Goal: Task Accomplishment & Management: Use online tool/utility

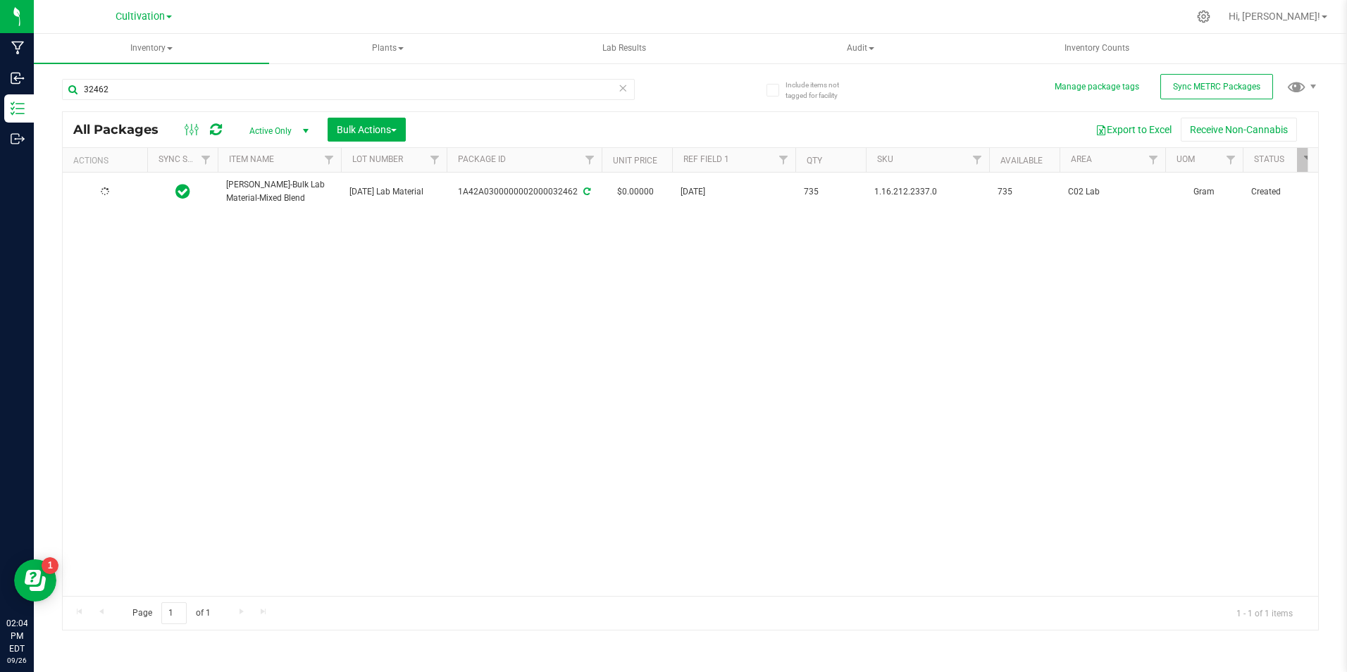
type input "32462"
drag, startPoint x: 391, startPoint y: 131, endPoint x: 383, endPoint y: 127, distance: 8.5
click at [383, 127] on span "Bulk Actions" at bounding box center [367, 129] width 60 height 11
click at [385, 150] on li "Add to manufacturing run" at bounding box center [395, 163] width 137 height 26
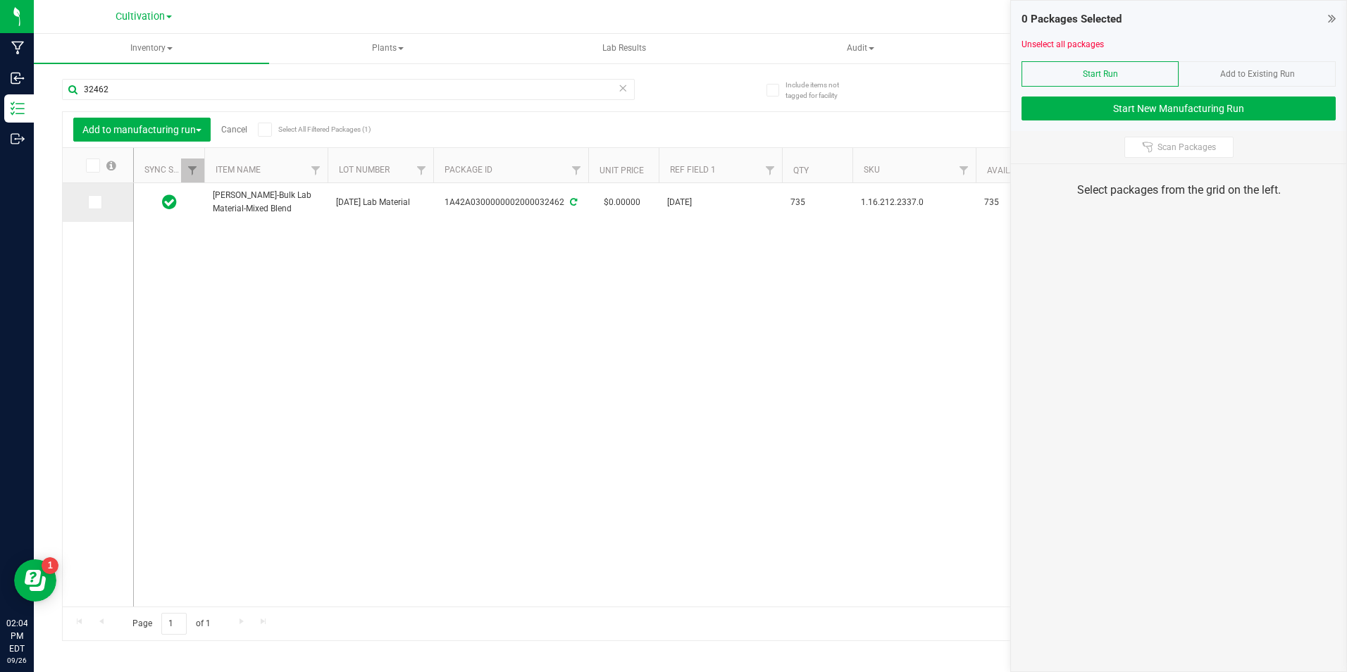
click at [96, 202] on icon at bounding box center [93, 202] width 9 height 0
click at [0, 0] on input "checkbox" at bounding box center [0, 0] width 0 height 0
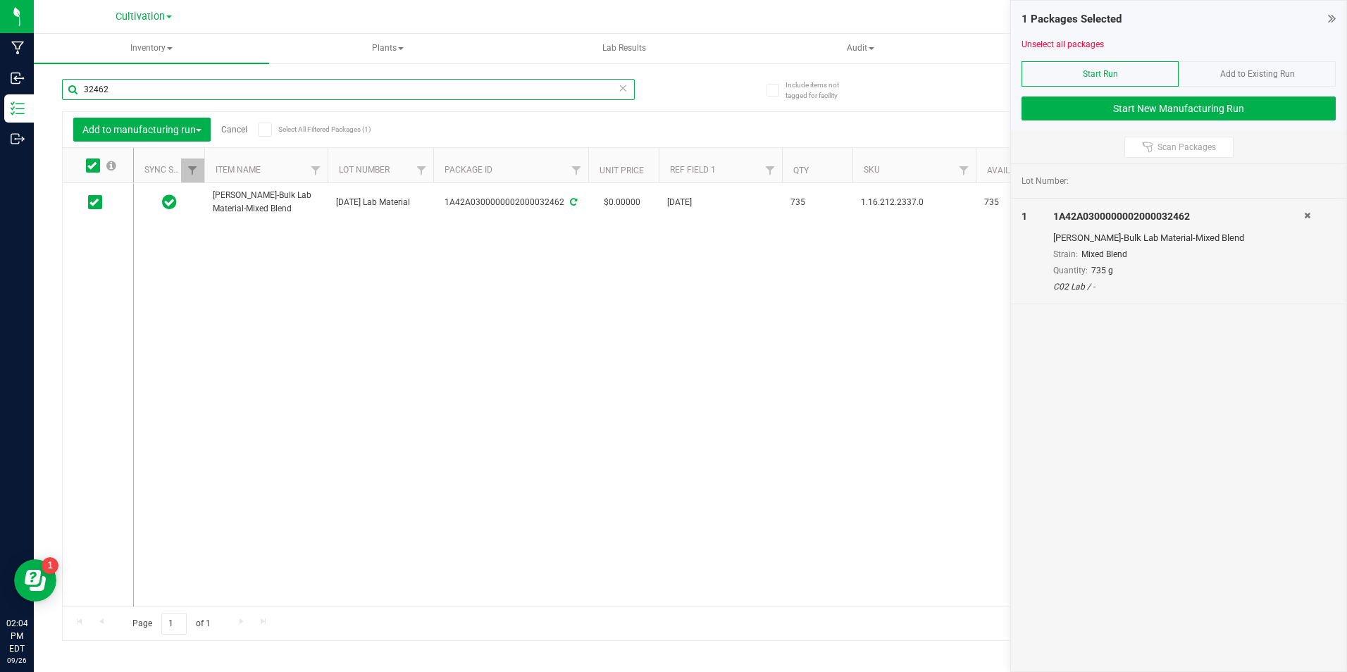
click at [141, 86] on input "32462" at bounding box center [348, 89] width 573 height 21
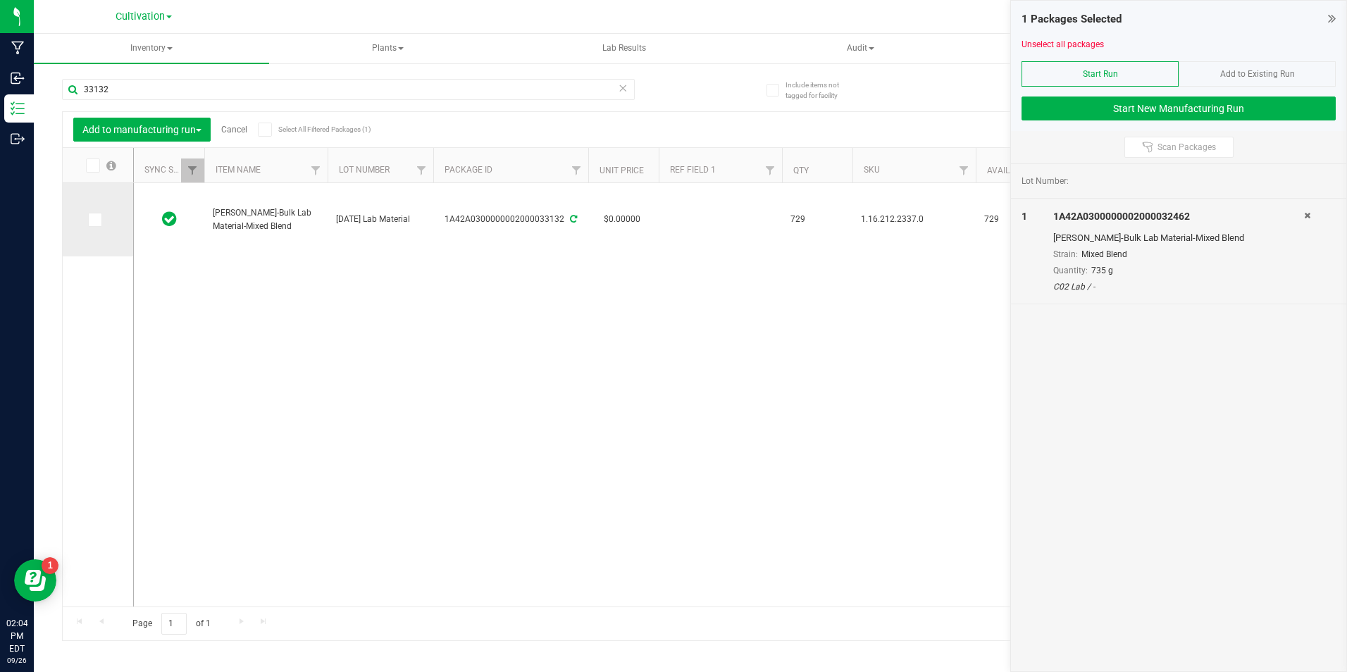
click at [99, 218] on span at bounding box center [95, 220] width 14 height 14
click at [0, 0] on input "checkbox" at bounding box center [0, 0] width 0 height 0
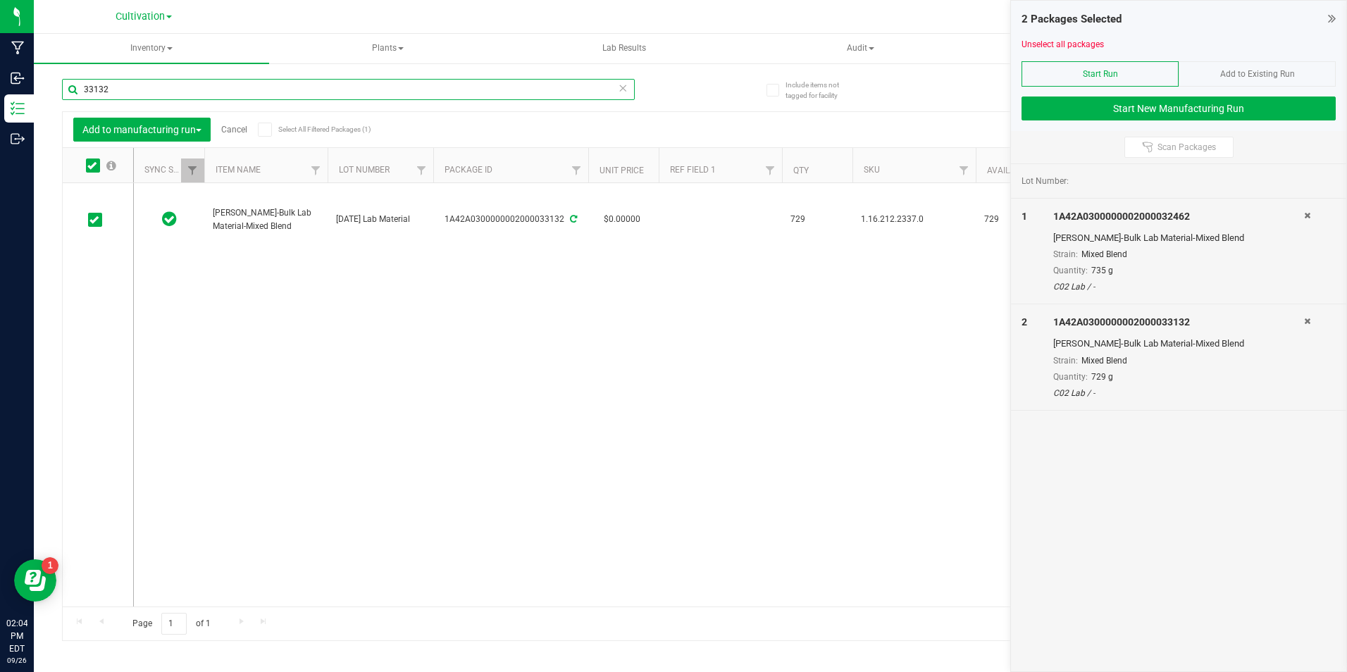
click at [112, 90] on input "33132" at bounding box center [348, 89] width 573 height 21
click at [112, 89] on input "33132" at bounding box center [348, 89] width 573 height 21
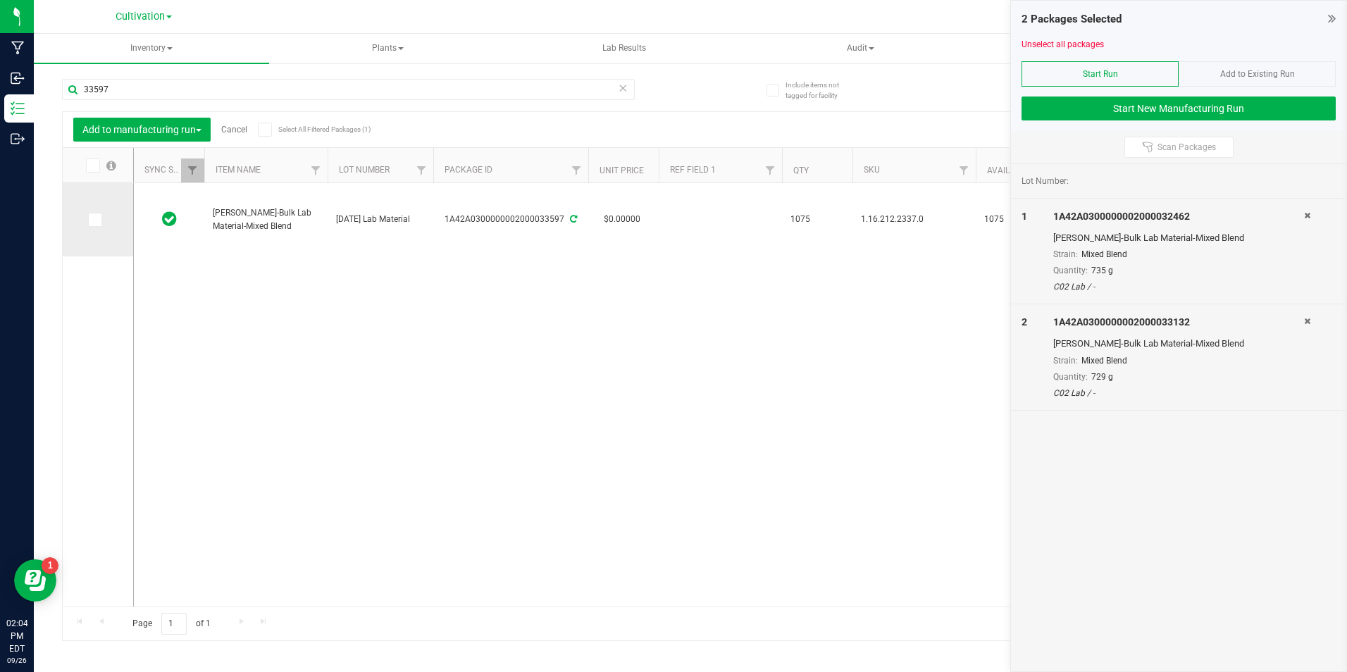
click at [101, 218] on span at bounding box center [95, 220] width 14 height 14
click at [0, 0] on input "checkbox" at bounding box center [0, 0] width 0 height 0
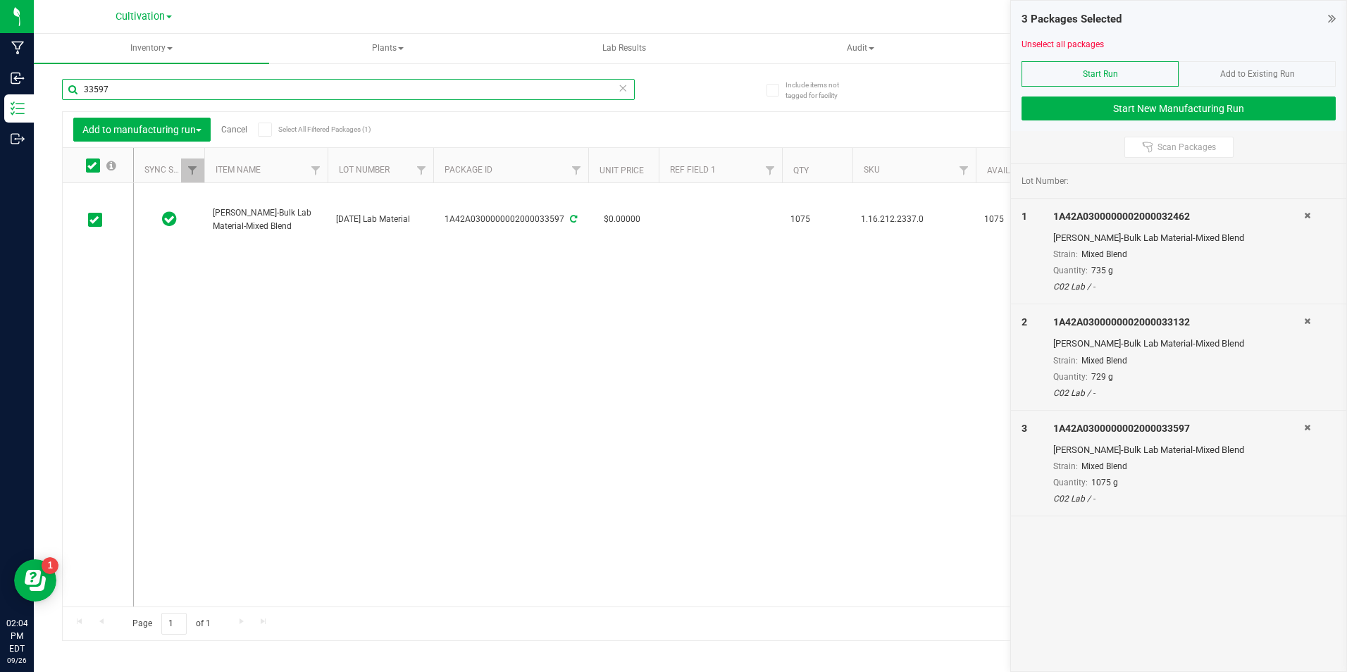
click at [107, 85] on input "33597" at bounding box center [348, 89] width 573 height 21
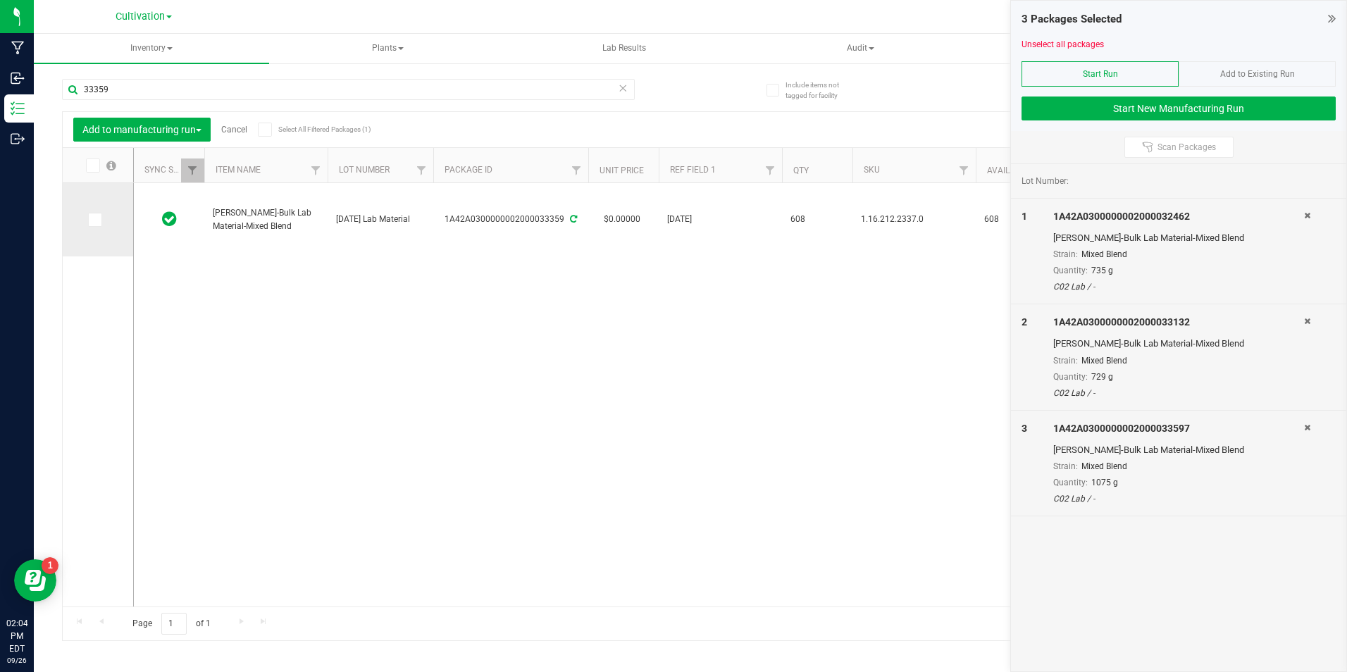
click at [95, 220] on icon at bounding box center [93, 220] width 9 height 0
click at [0, 0] on input "checkbox" at bounding box center [0, 0] width 0 height 0
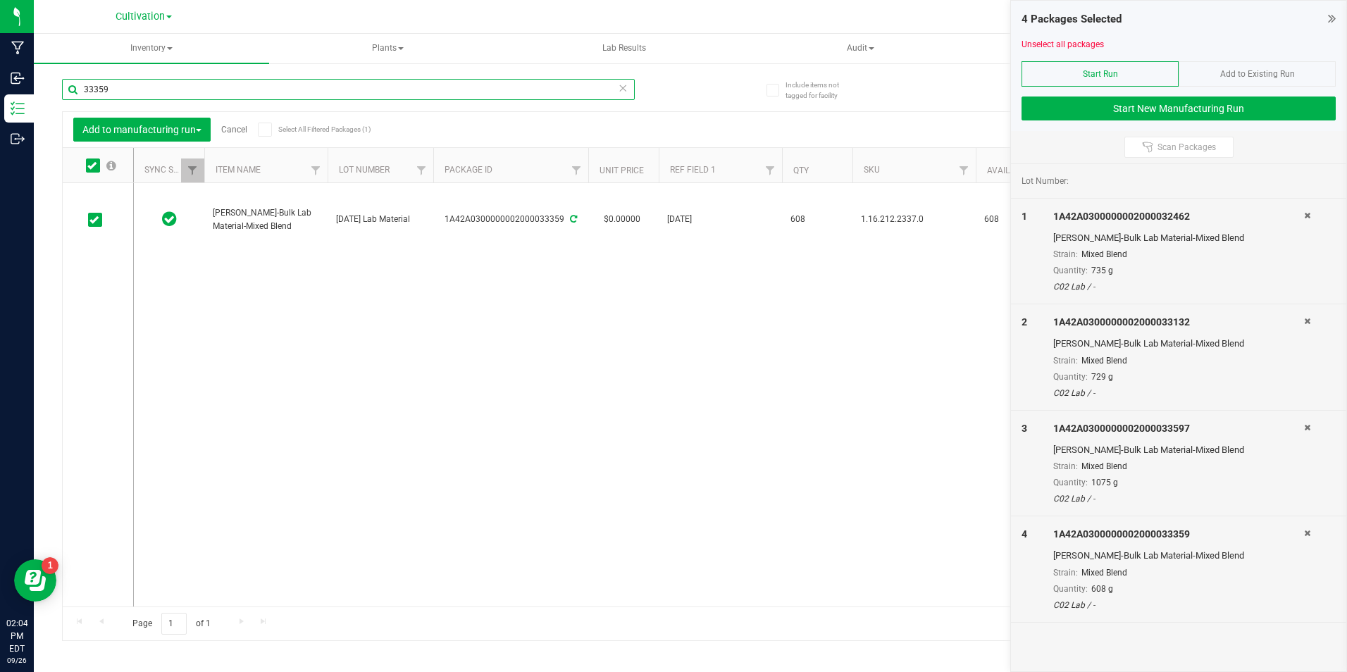
click at [125, 84] on input "33359" at bounding box center [348, 89] width 573 height 21
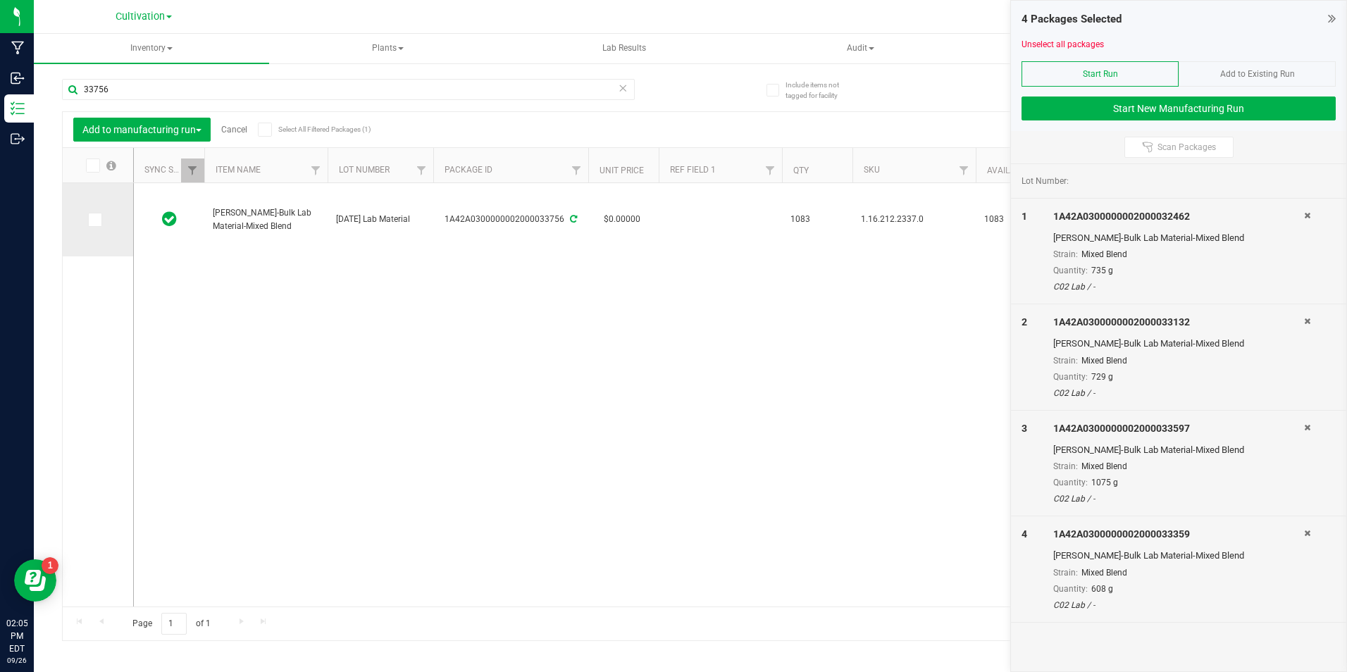
click at [94, 220] on icon at bounding box center [93, 220] width 9 height 0
click at [0, 0] on input "checkbox" at bounding box center [0, 0] width 0 height 0
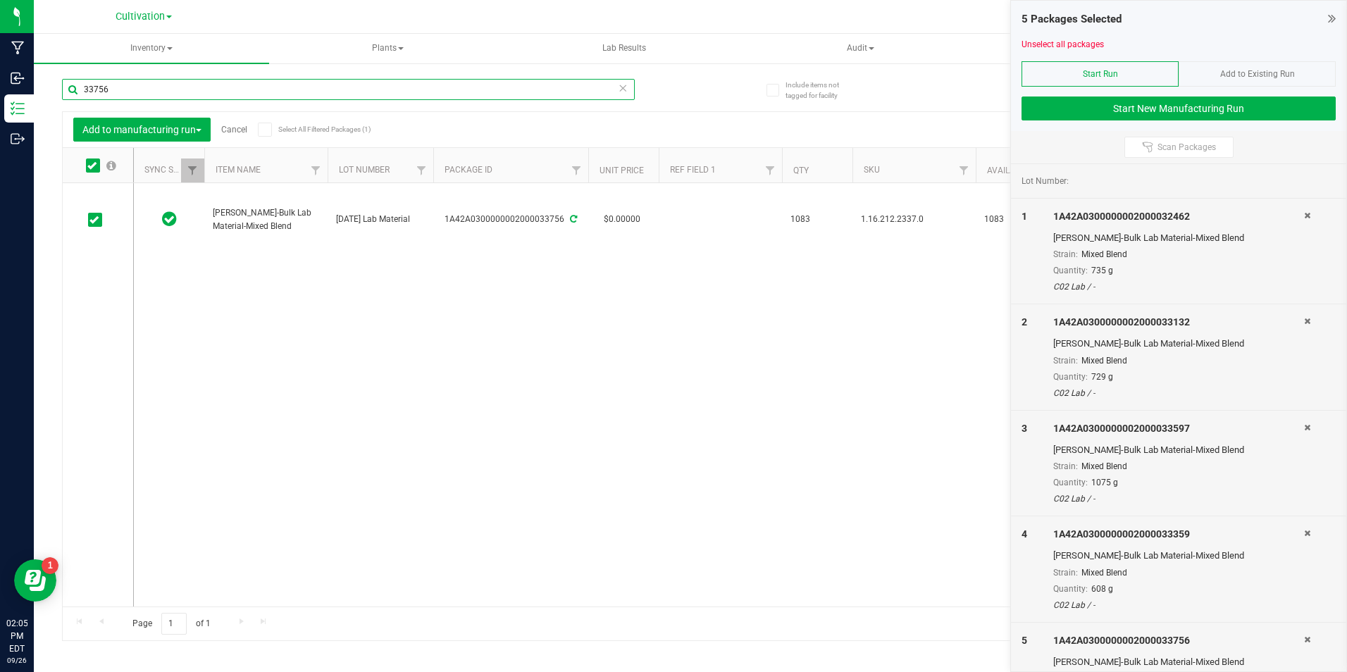
click at [115, 80] on input "33756" at bounding box center [348, 89] width 573 height 21
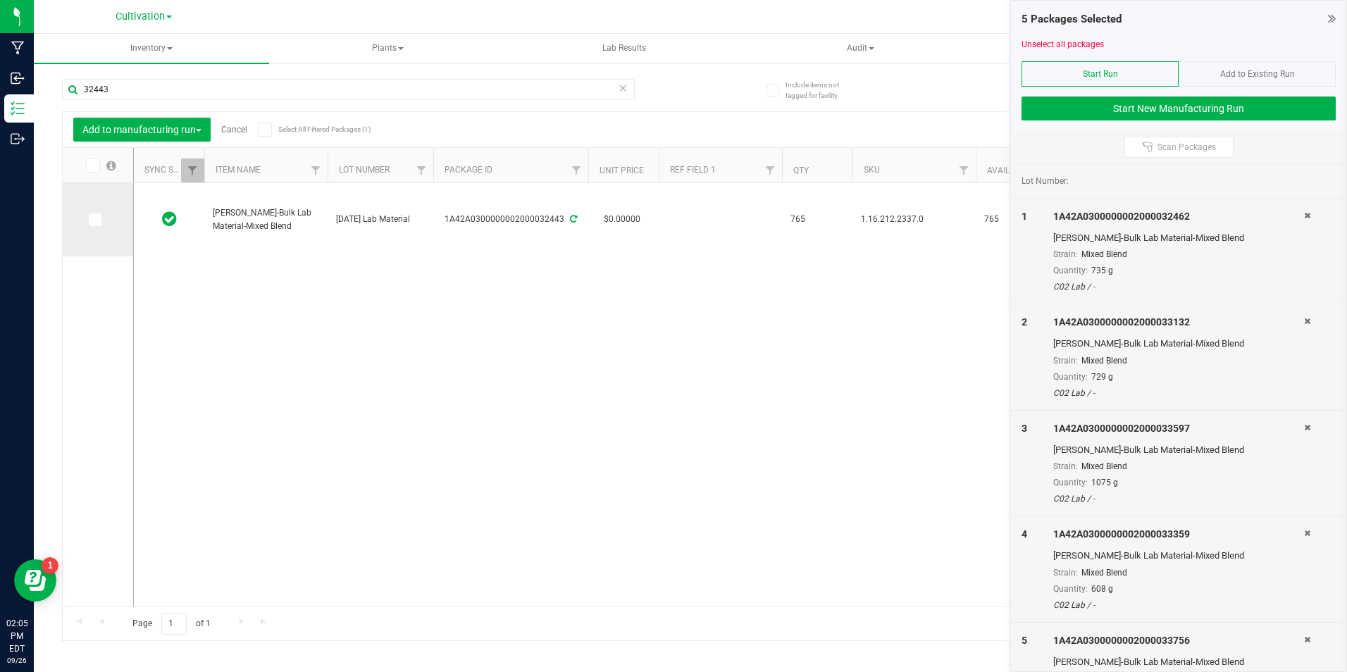
click at [96, 220] on icon at bounding box center [93, 220] width 9 height 0
click at [0, 0] on input "checkbox" at bounding box center [0, 0] width 0 height 0
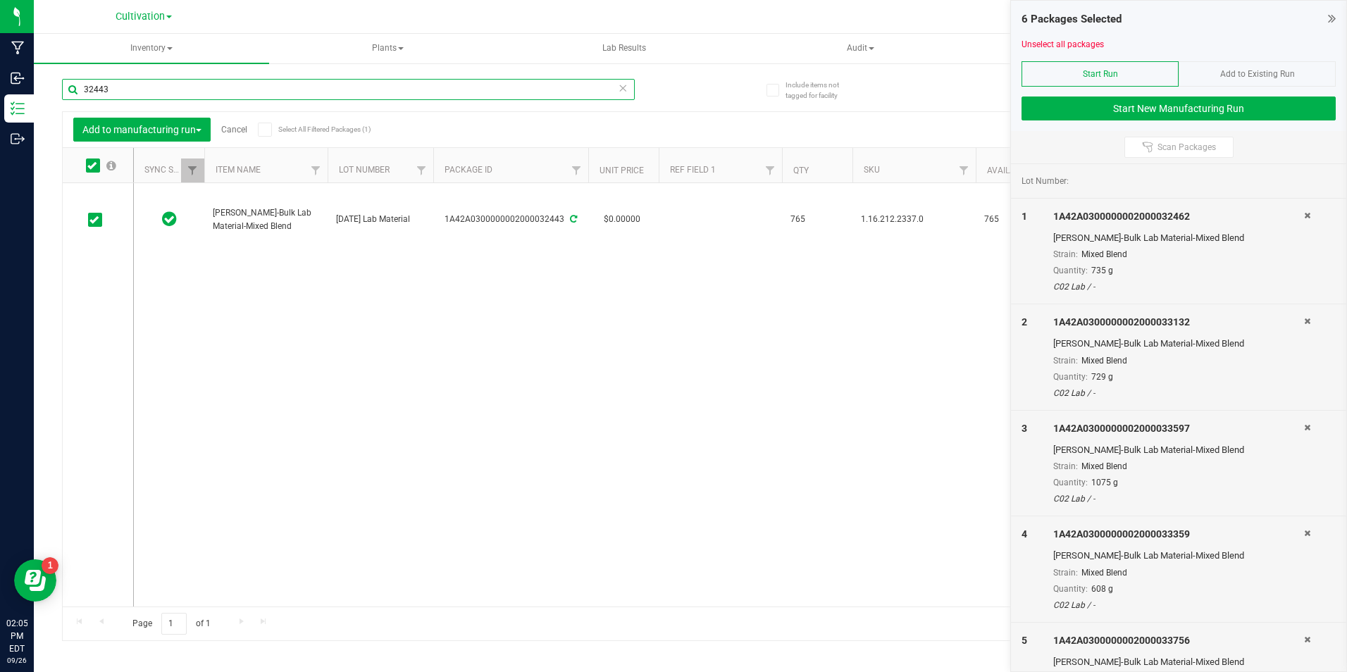
click at [126, 85] on input "32443" at bounding box center [348, 89] width 573 height 21
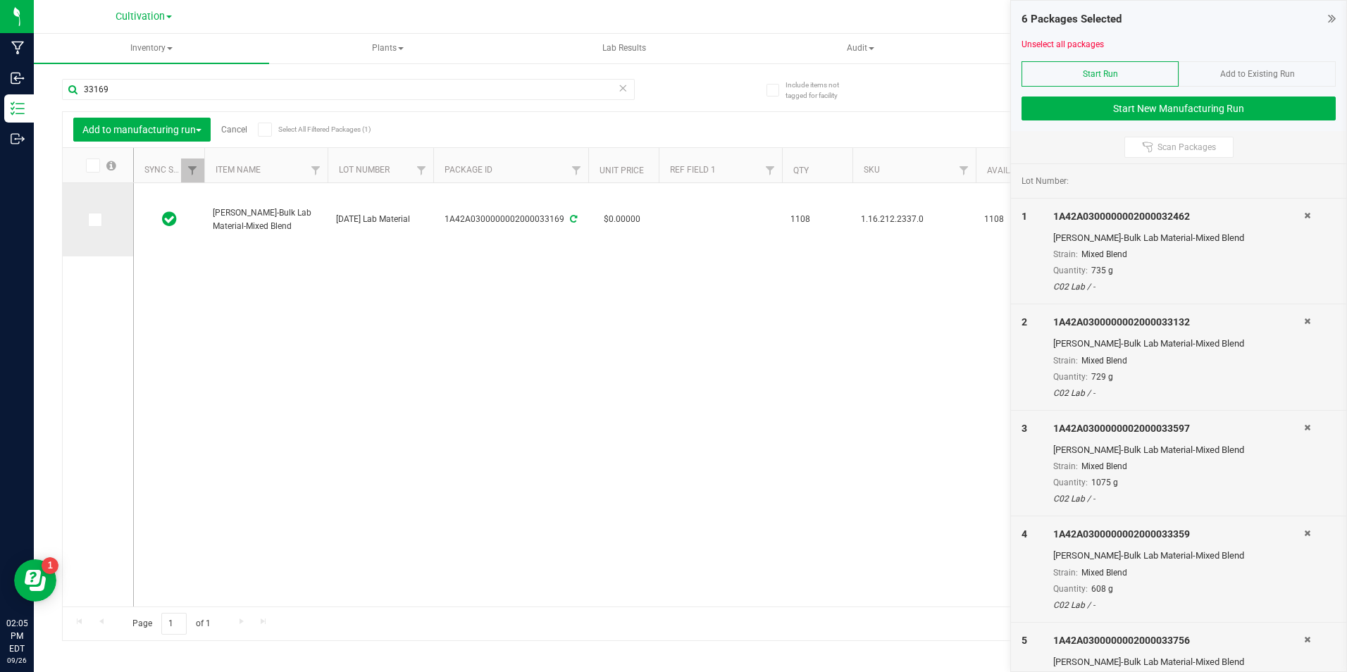
click at [96, 220] on icon at bounding box center [93, 220] width 9 height 0
click at [0, 0] on input "checkbox" at bounding box center [0, 0] width 0 height 0
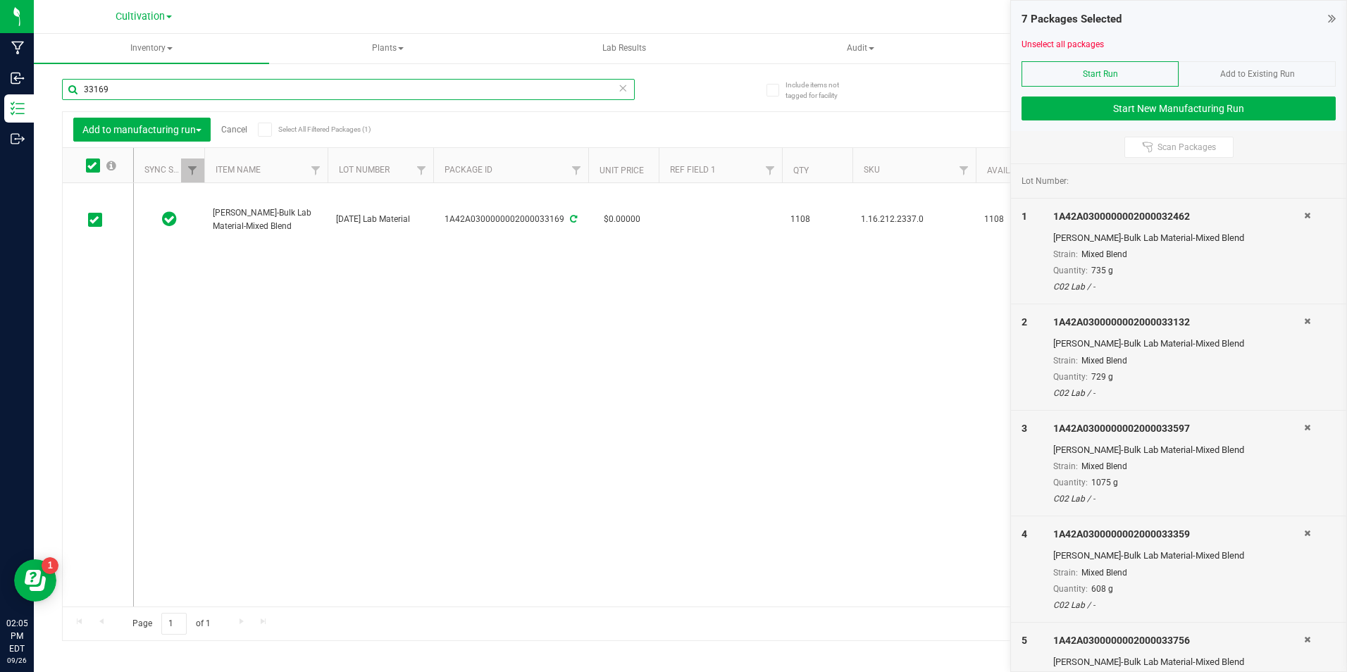
click at [126, 83] on input "33169" at bounding box center [348, 89] width 573 height 21
type input "0908"
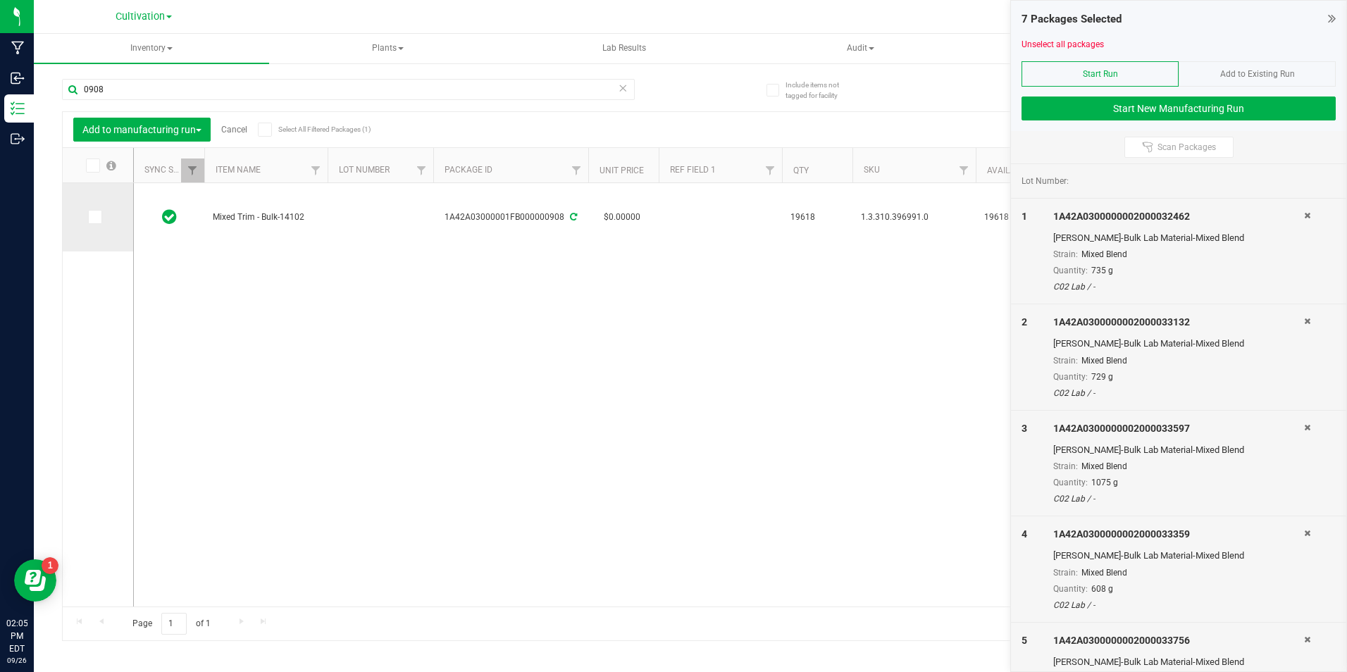
click at [98, 217] on icon at bounding box center [93, 217] width 9 height 0
click at [0, 0] on input "checkbox" at bounding box center [0, 0] width 0 height 0
click at [1184, 117] on button "Start New Manufacturing Run" at bounding box center [1178, 108] width 314 height 24
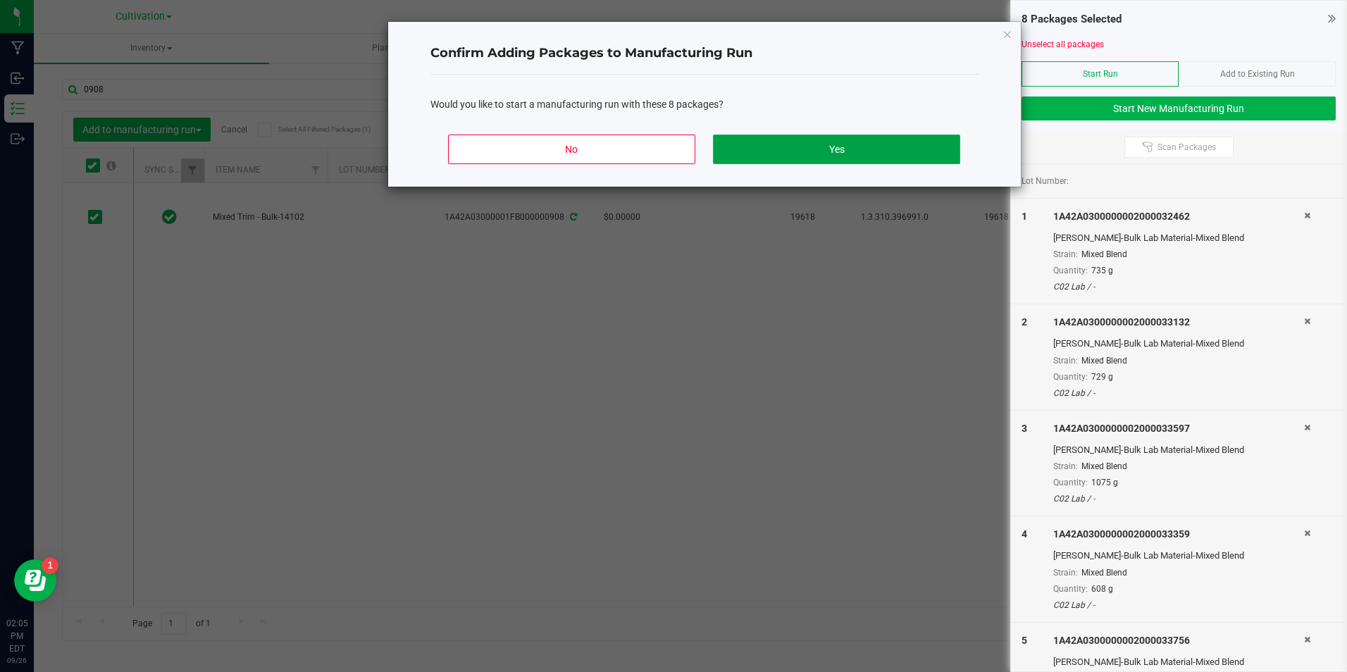
click at [866, 152] on button "Yes" at bounding box center [836, 150] width 246 height 30
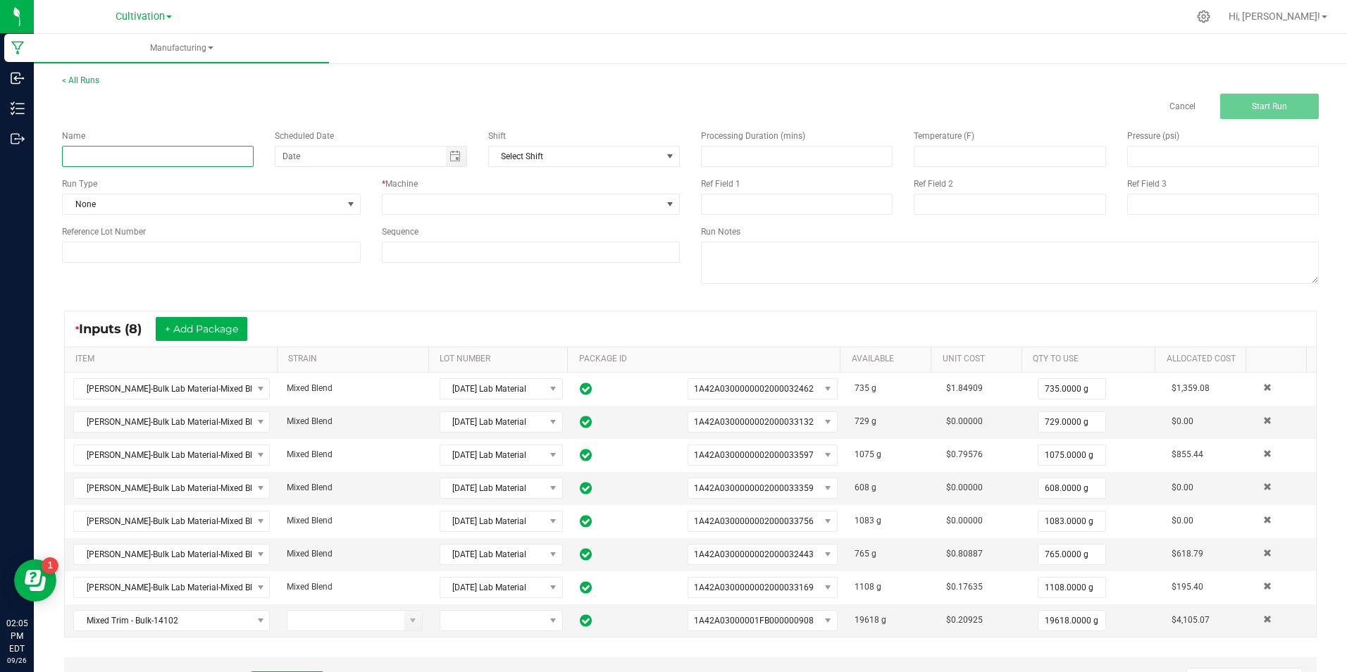
click at [231, 159] on input at bounding box center [158, 156] width 192 height 21
click at [231, 159] on input "[DATE] [MEDICAL_DATA] Extraction Material (3)" at bounding box center [158, 156] width 192 height 21
type input "[DATE] [MEDICAL_DATA] Extraction Material (3)"
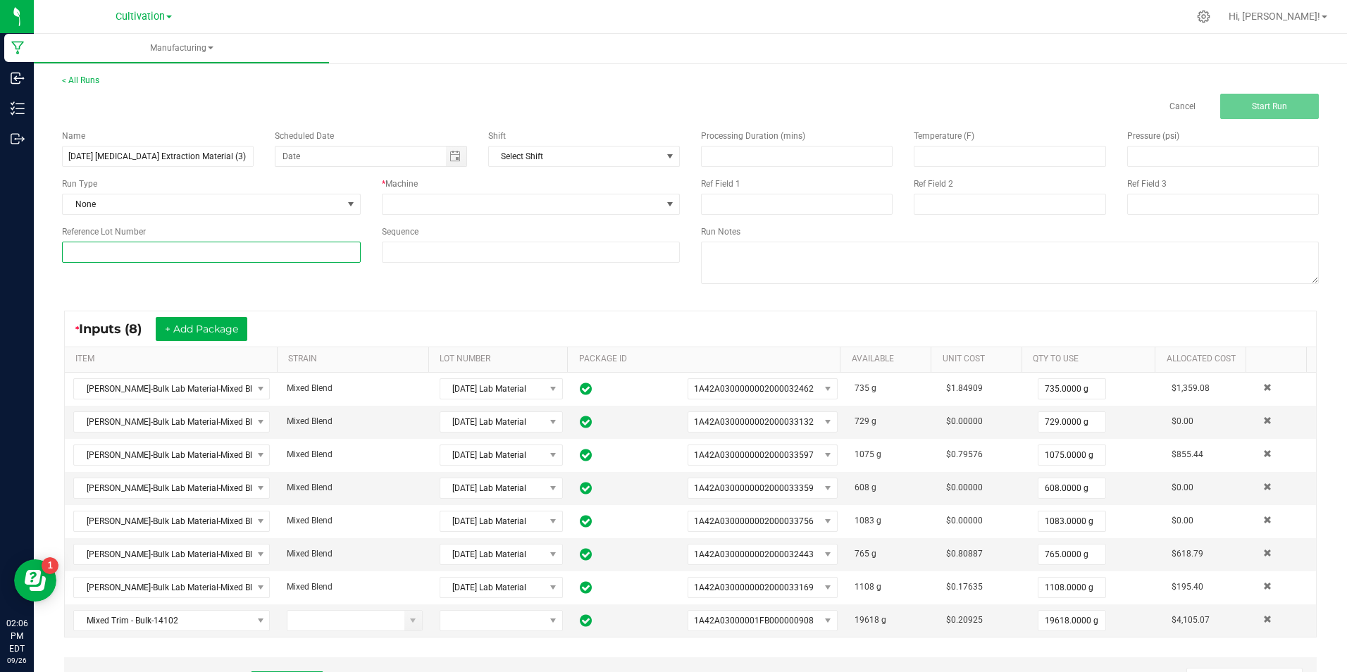
click at [269, 249] on input at bounding box center [211, 252] width 299 height 21
paste input "[DATE] [MEDICAL_DATA] Extraction Material (3)"
type input "[DATE] [MEDICAL_DATA] Extraction Material (3)"
click at [469, 201] on span at bounding box center [522, 204] width 280 height 20
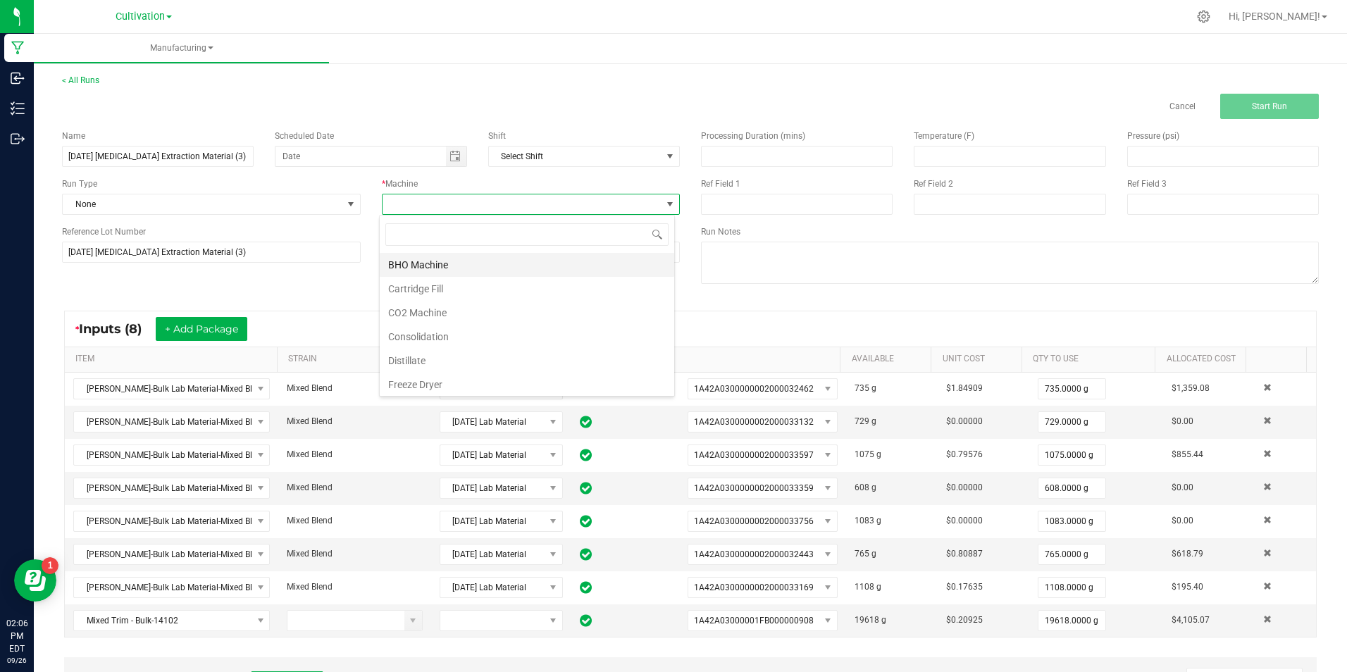
scroll to position [21, 296]
click at [487, 336] on li "Consolidation" at bounding box center [527, 337] width 294 height 24
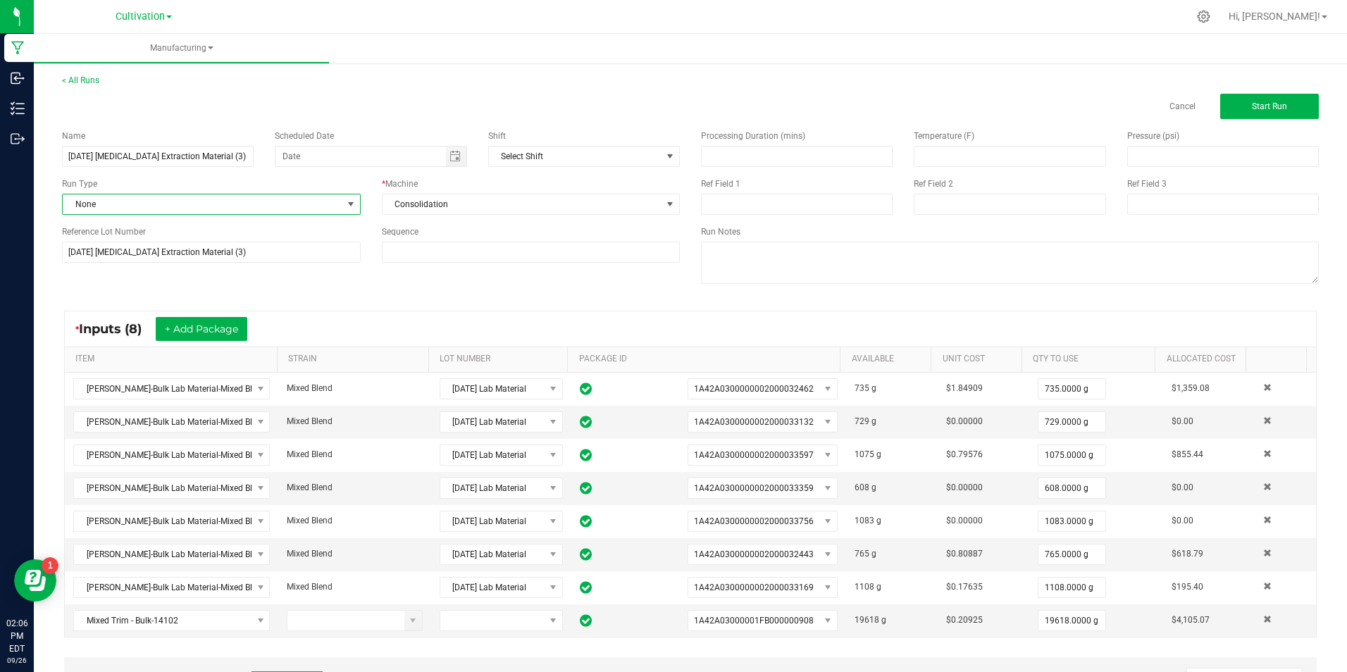
click at [342, 200] on span at bounding box center [351, 204] width 18 height 20
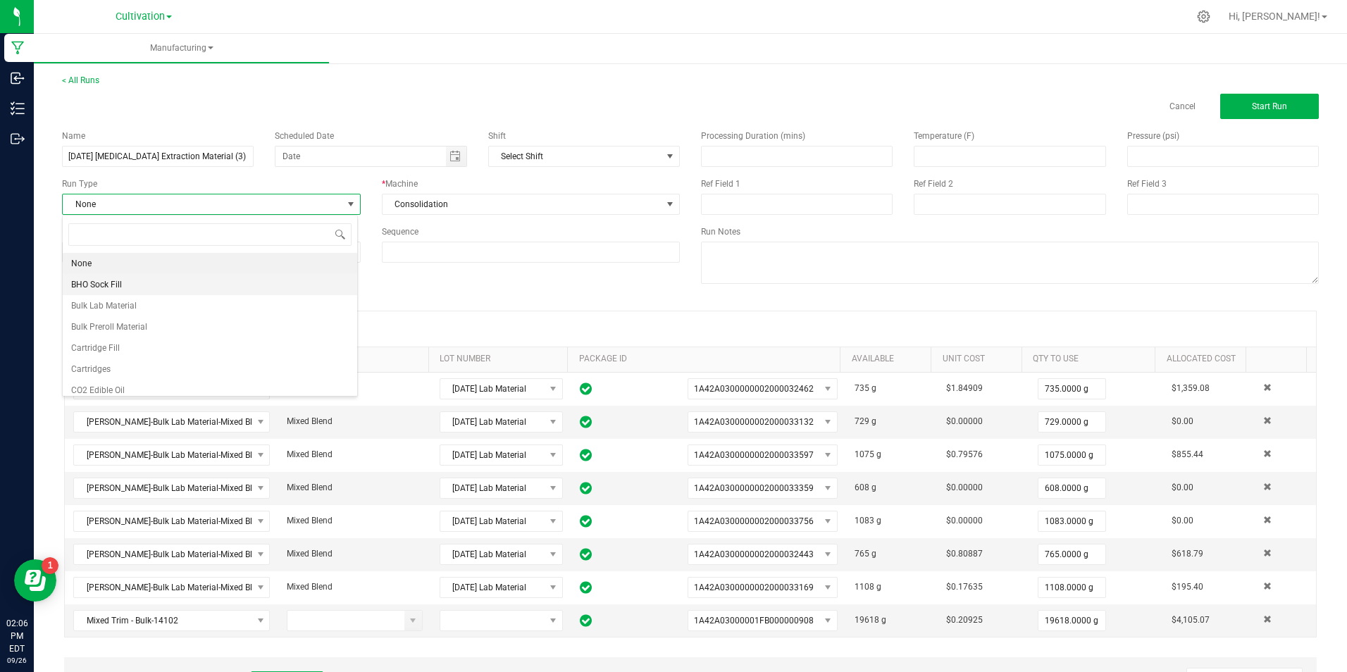
click at [171, 285] on li "BHO Sock Fill" at bounding box center [210, 284] width 294 height 21
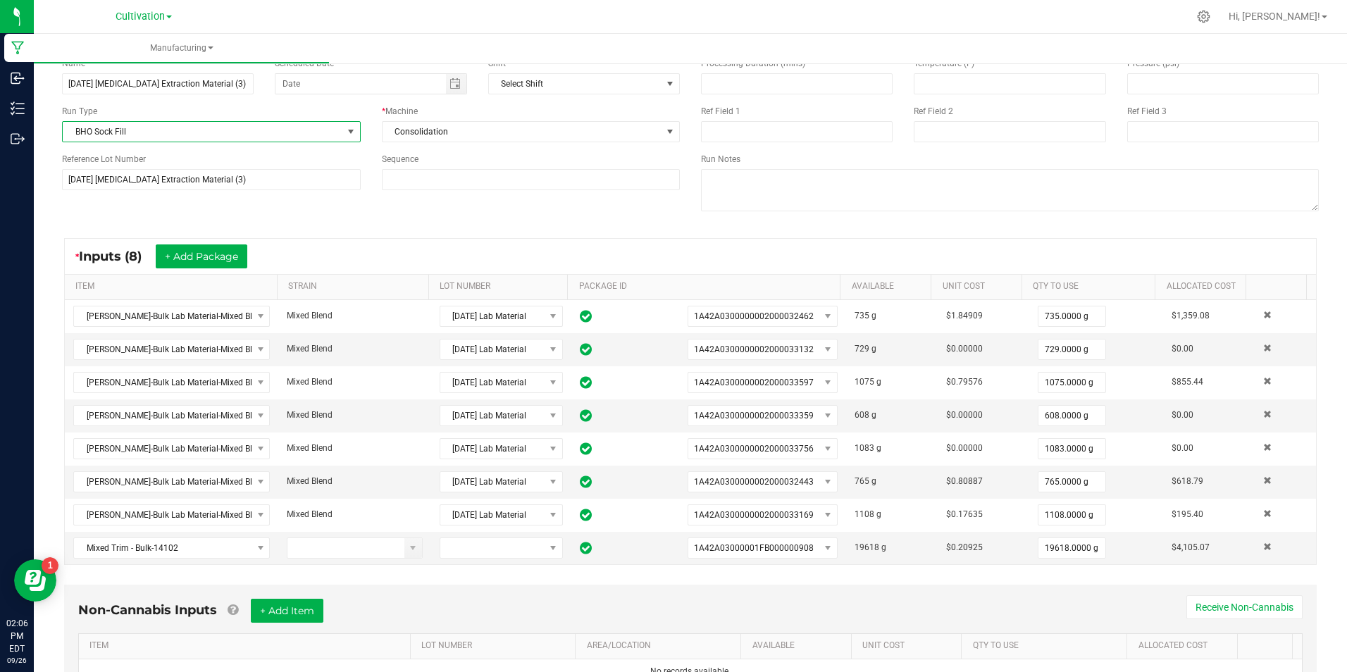
scroll to position [140, 0]
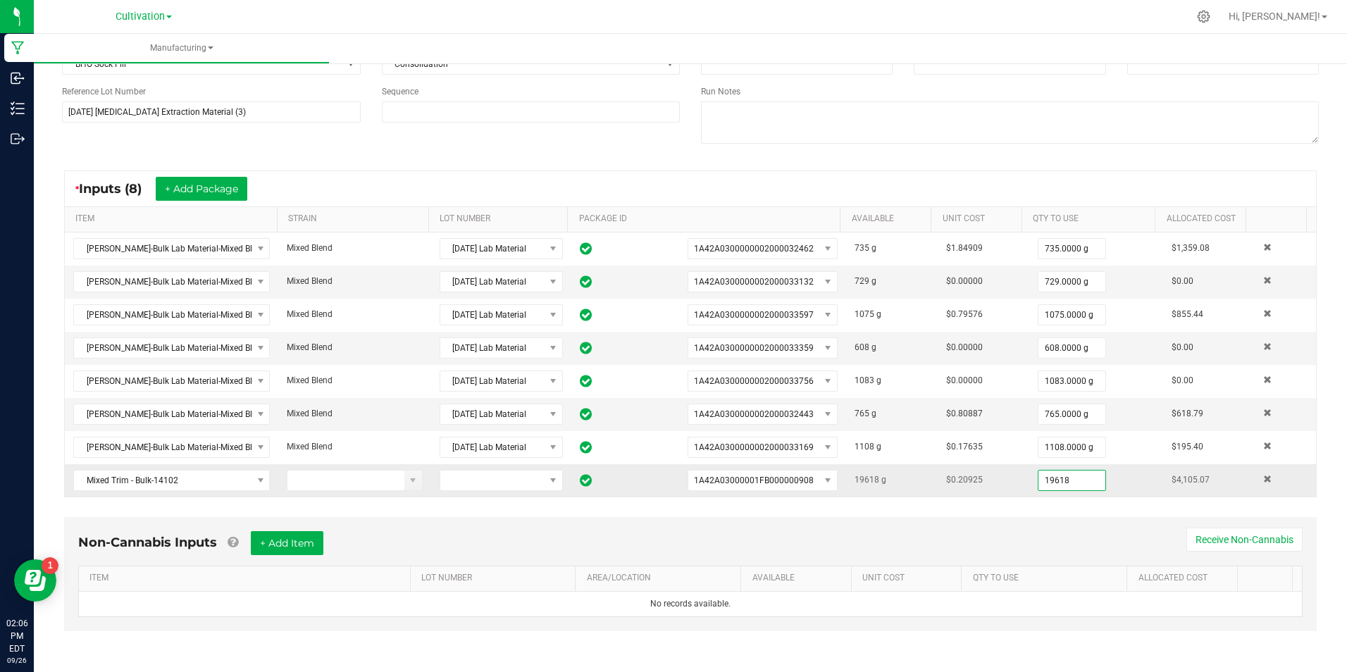
click at [1067, 484] on input "19618" at bounding box center [1071, 480] width 67 height 20
type input "1344.0000 g"
click at [1085, 187] on div "* Inputs (8) + Add Package" at bounding box center [690, 188] width 1251 height 35
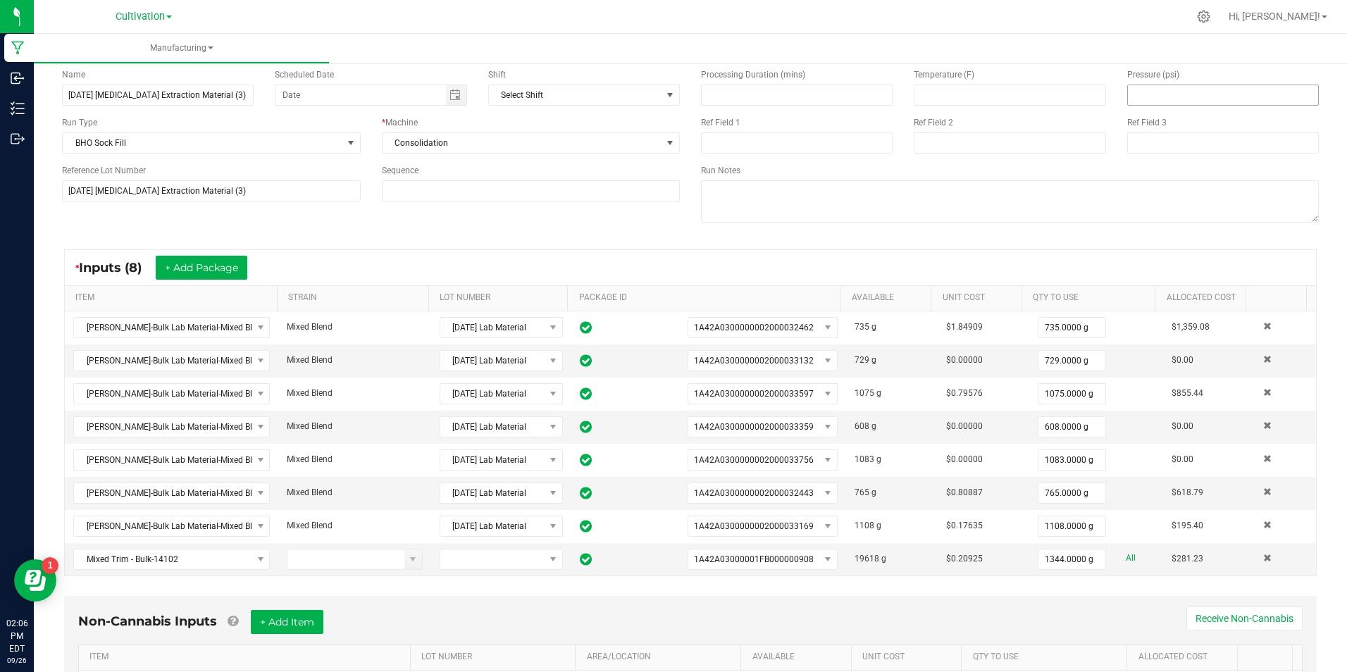
scroll to position [0, 0]
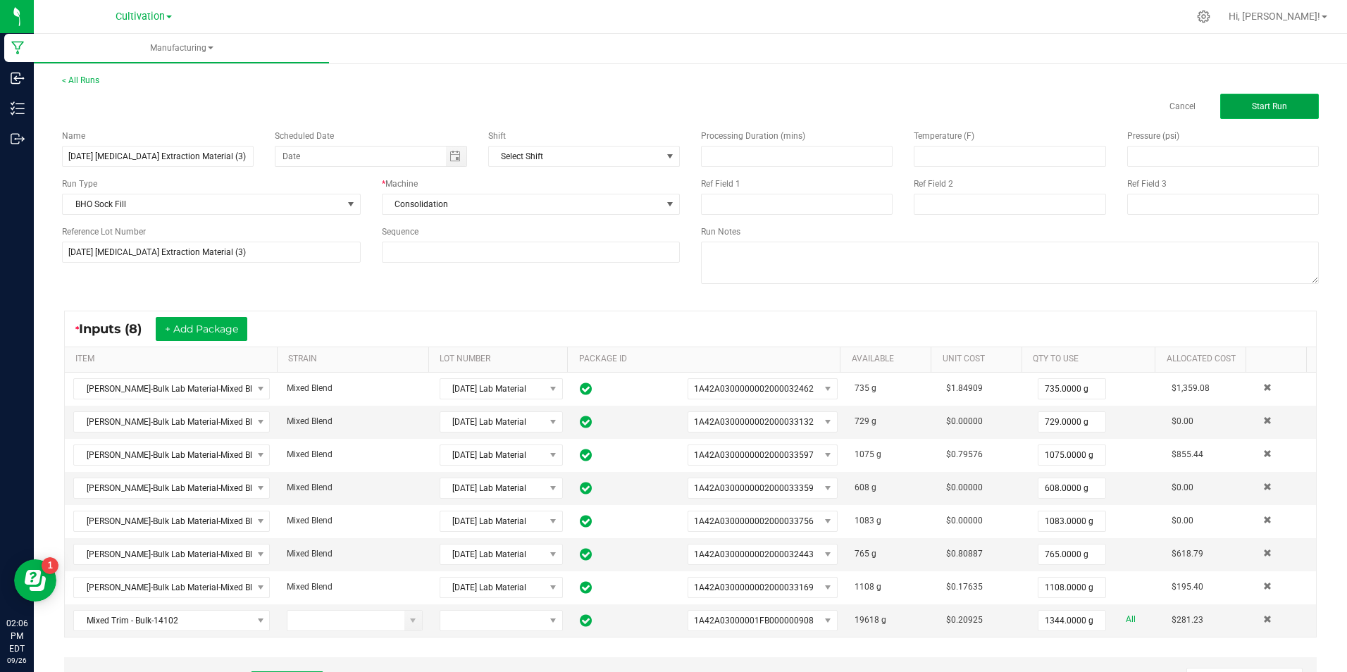
click at [1223, 110] on button "Start Run" at bounding box center [1269, 106] width 99 height 25
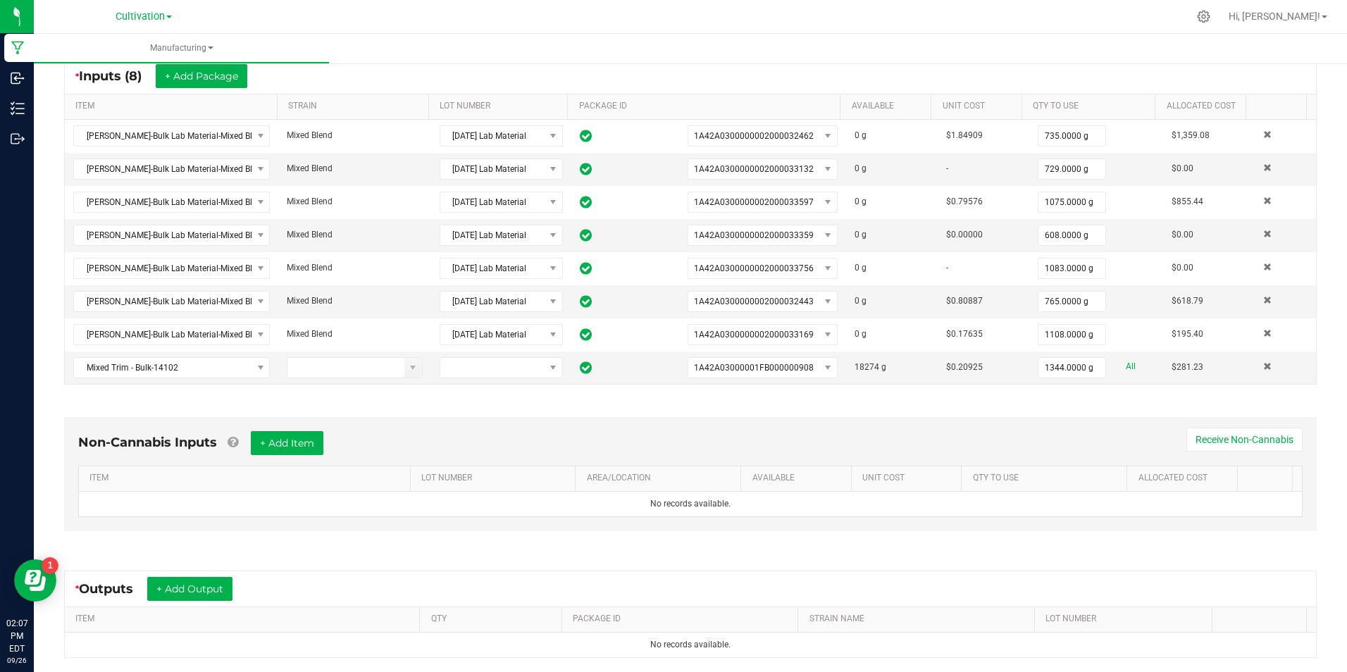
scroll to position [428, 0]
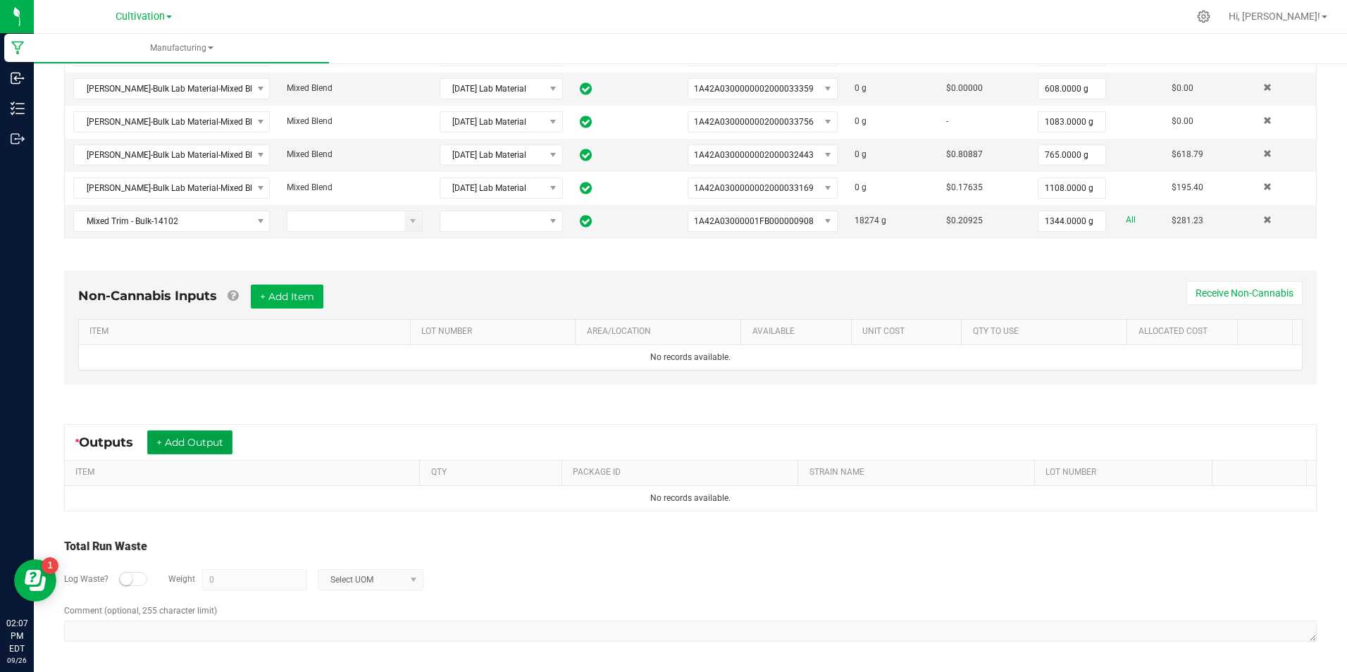
click at [153, 445] on button "+ Add Output" at bounding box center [189, 442] width 85 height 24
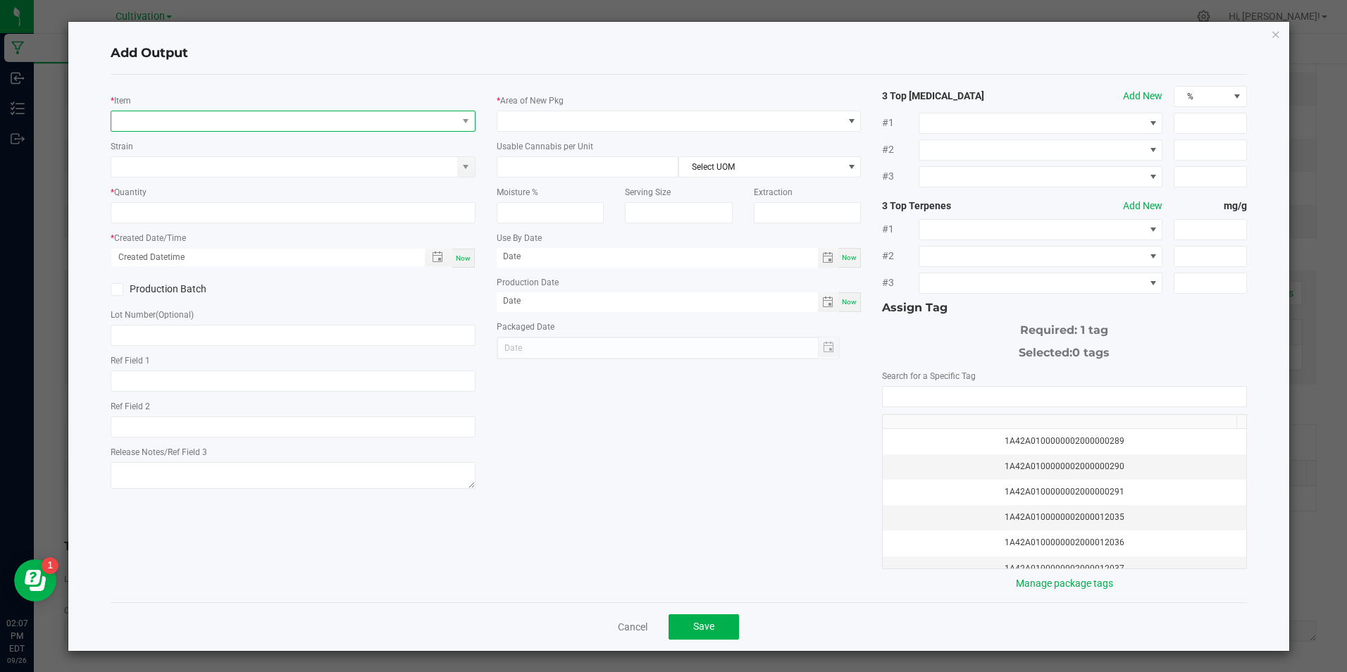
click at [266, 111] on span "NO DATA FOUND" at bounding box center [283, 121] width 345 height 20
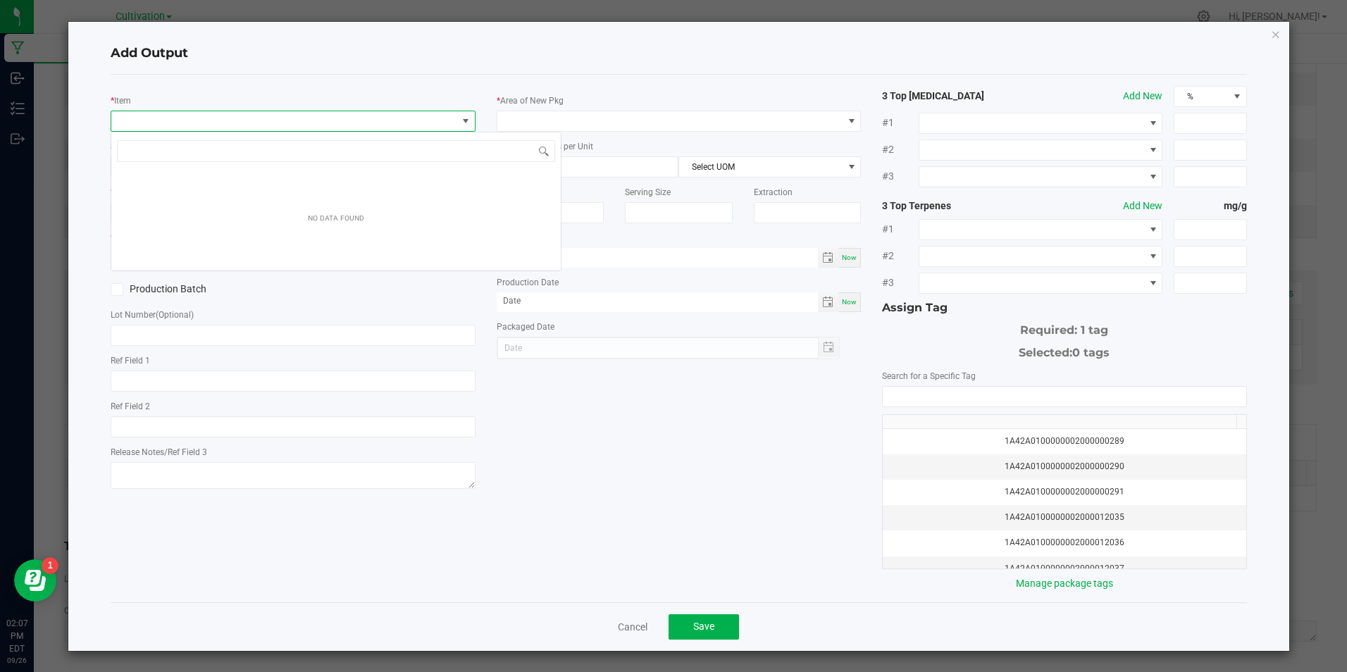
scroll to position [21, 361]
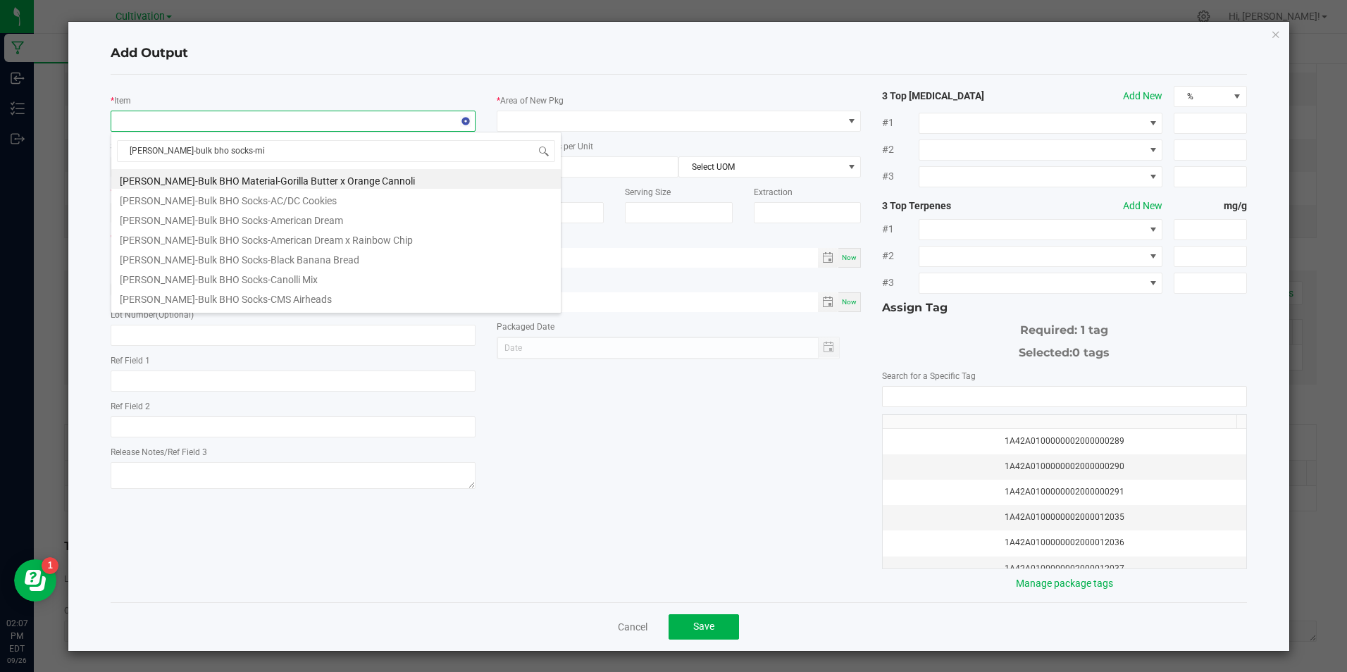
type input "[PERSON_NAME]-bulk bho socks-mix"
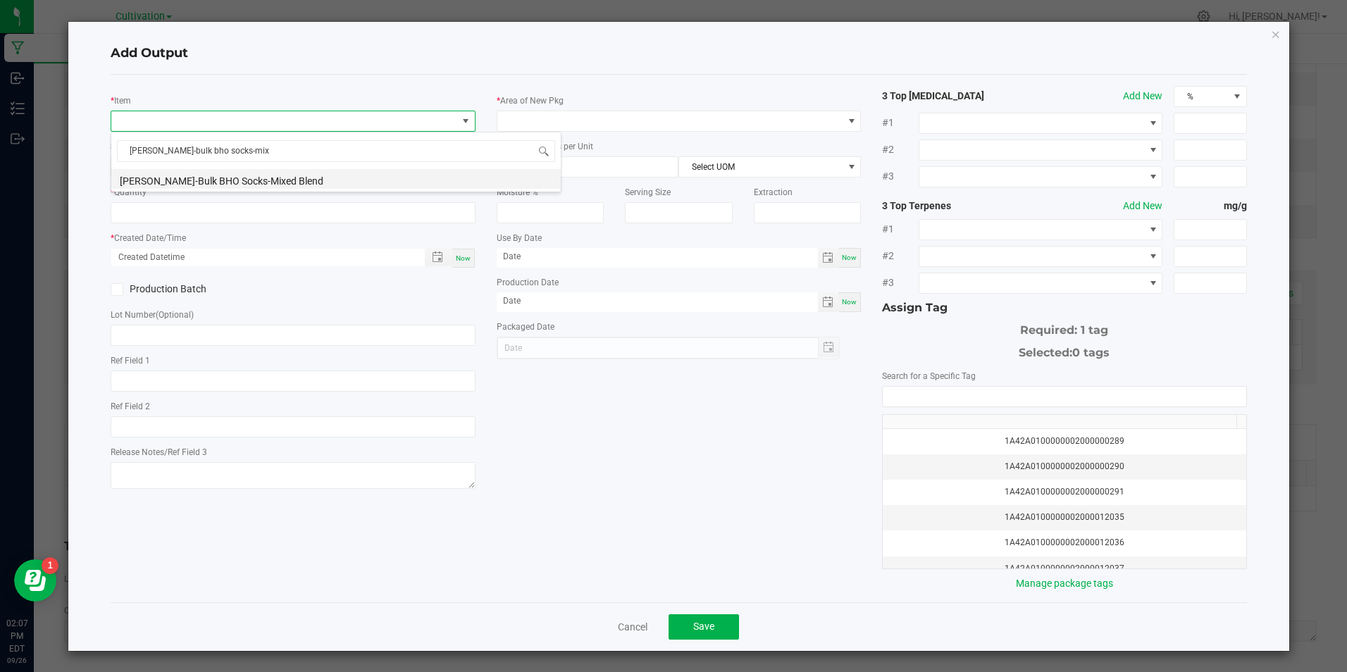
click at [285, 177] on li "[PERSON_NAME]-Bulk BHO Socks-Mixed Blend" at bounding box center [335, 179] width 449 height 20
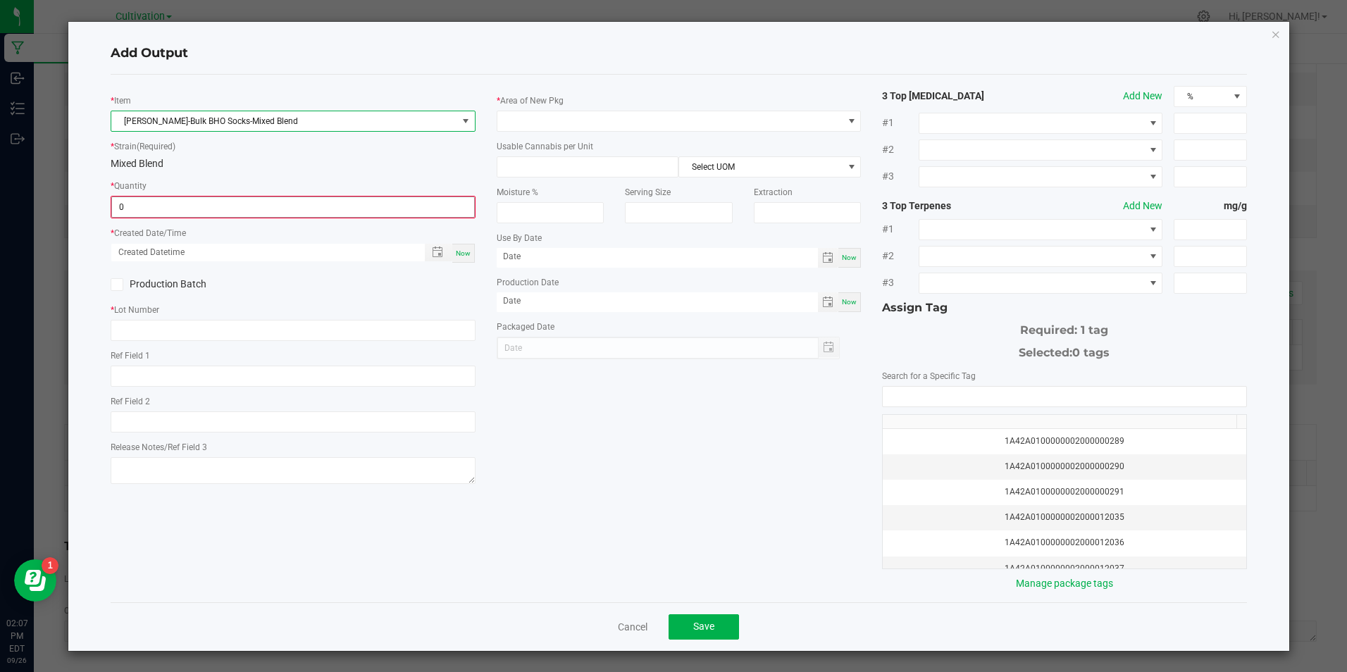
click at [308, 213] on input "0" at bounding box center [292, 207] width 361 height 20
type input "7447.0000 g"
click at [460, 258] on div "Now" at bounding box center [463, 251] width 23 height 19
type input "[DATE] 2:07 PM"
type input "[DATE]"
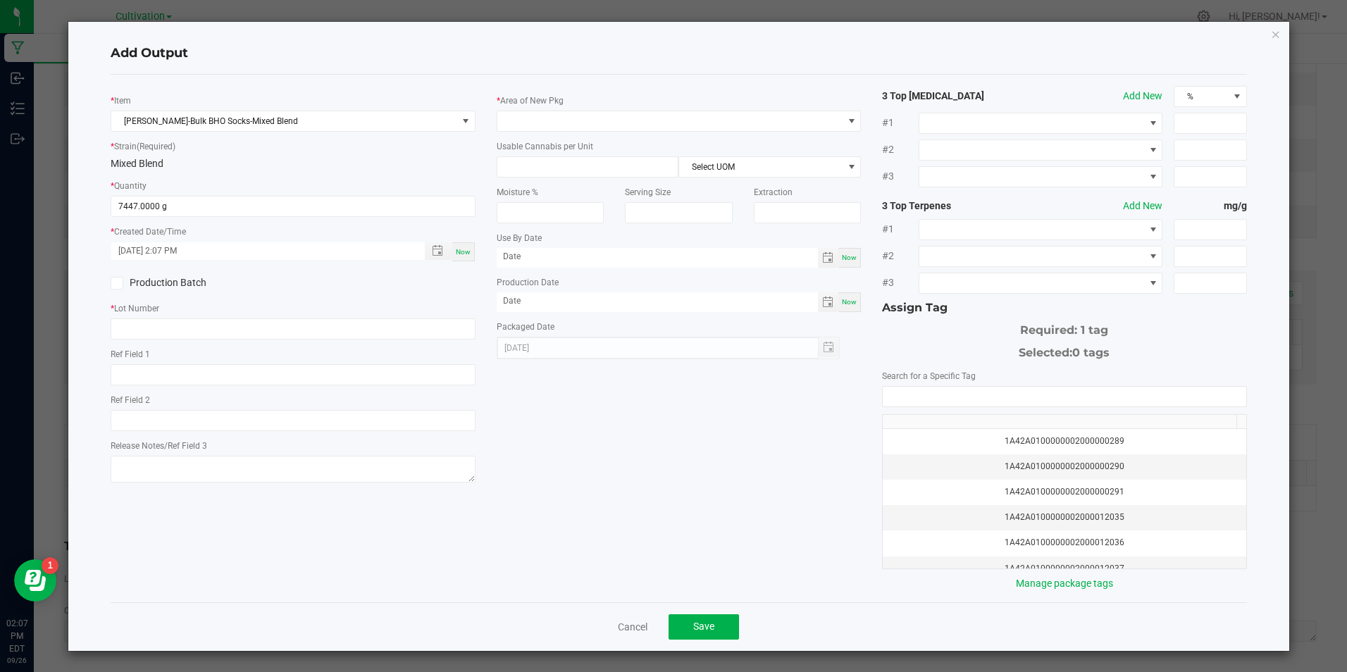
click at [118, 288] on span at bounding box center [117, 283] width 13 height 13
click at [0, 0] on input "Production Batch" at bounding box center [0, 0] width 0 height 0
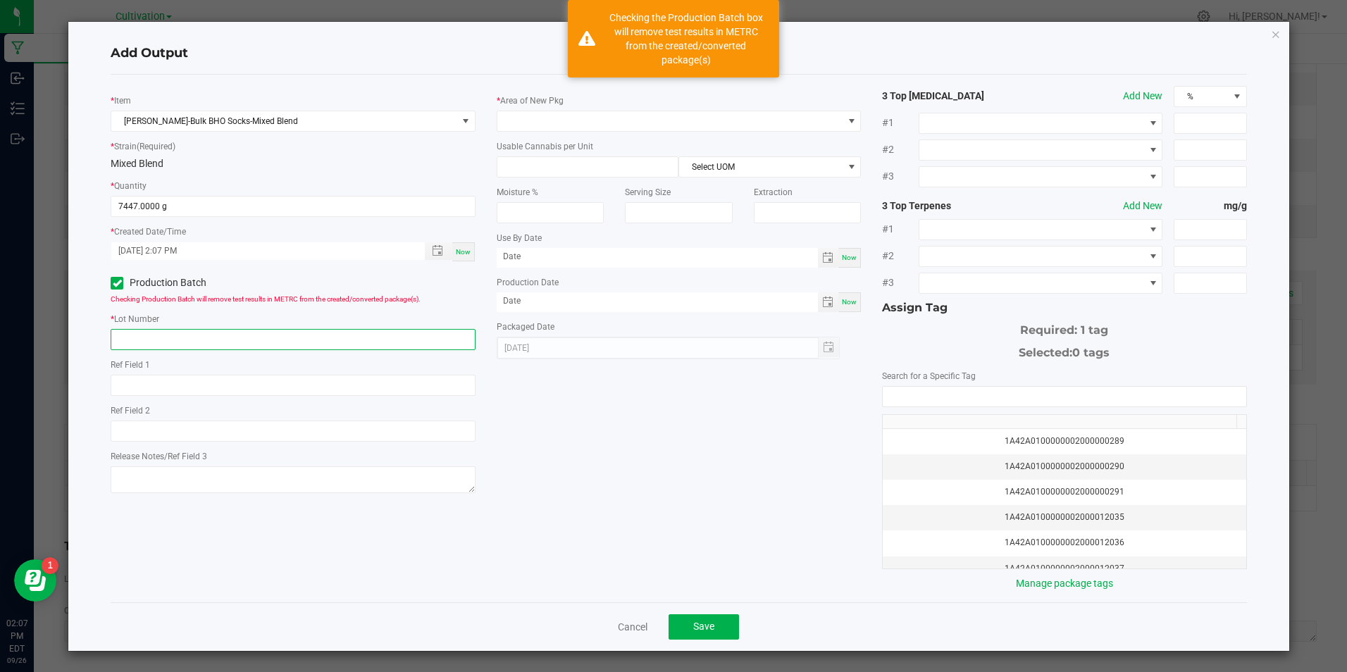
click at [158, 343] on input "text" at bounding box center [293, 339] width 364 height 21
paste input "[DATE] [MEDICAL_DATA] Extraction Material (3)"
type input "[DATE] [MEDICAL_DATA] Extraction Material (3)"
click at [556, 122] on span at bounding box center [669, 121] width 345 height 20
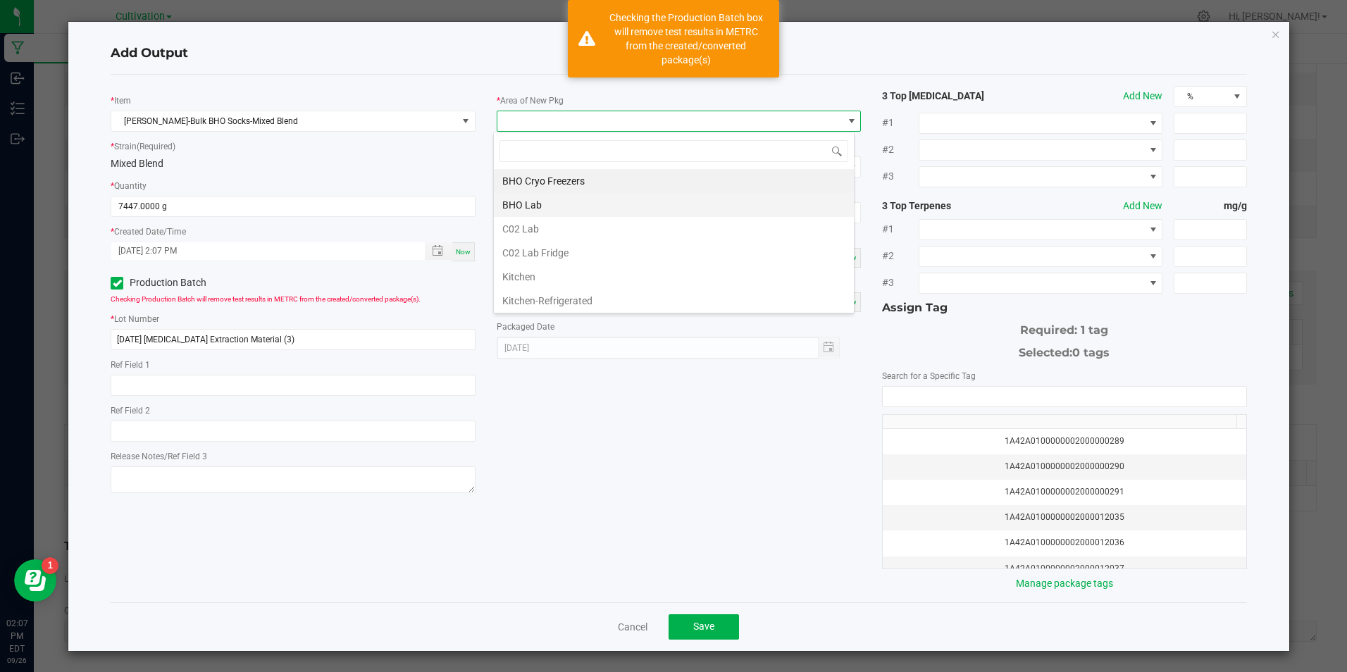
click at [556, 207] on li "BHO Lab" at bounding box center [674, 205] width 360 height 24
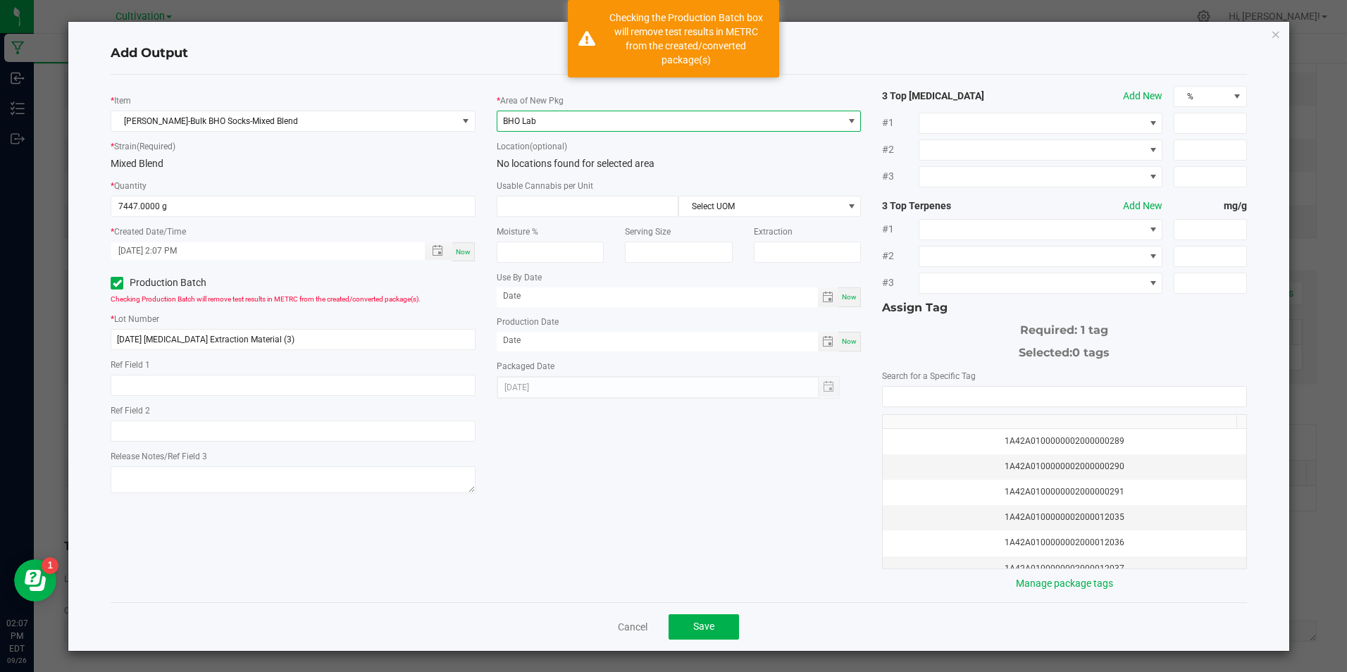
click at [556, 207] on input at bounding box center [587, 206] width 181 height 20
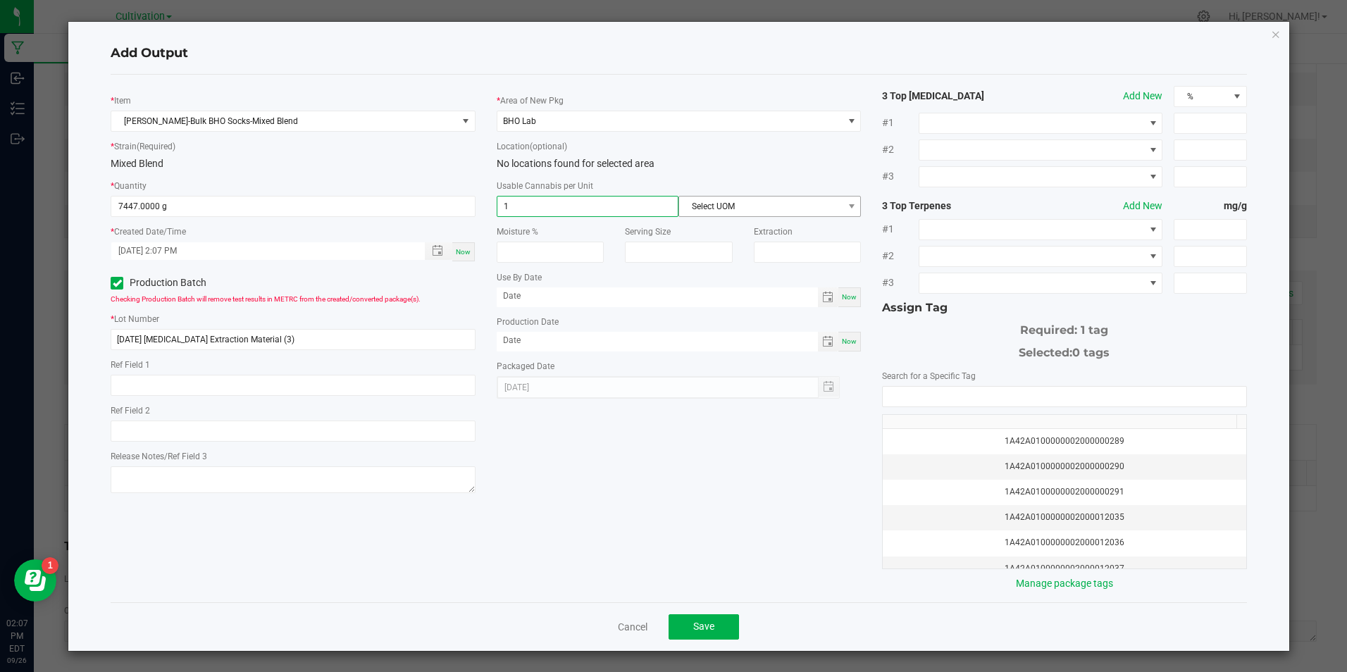
type input "1"
click at [761, 204] on span "Select UOM" at bounding box center [760, 206] width 163 height 20
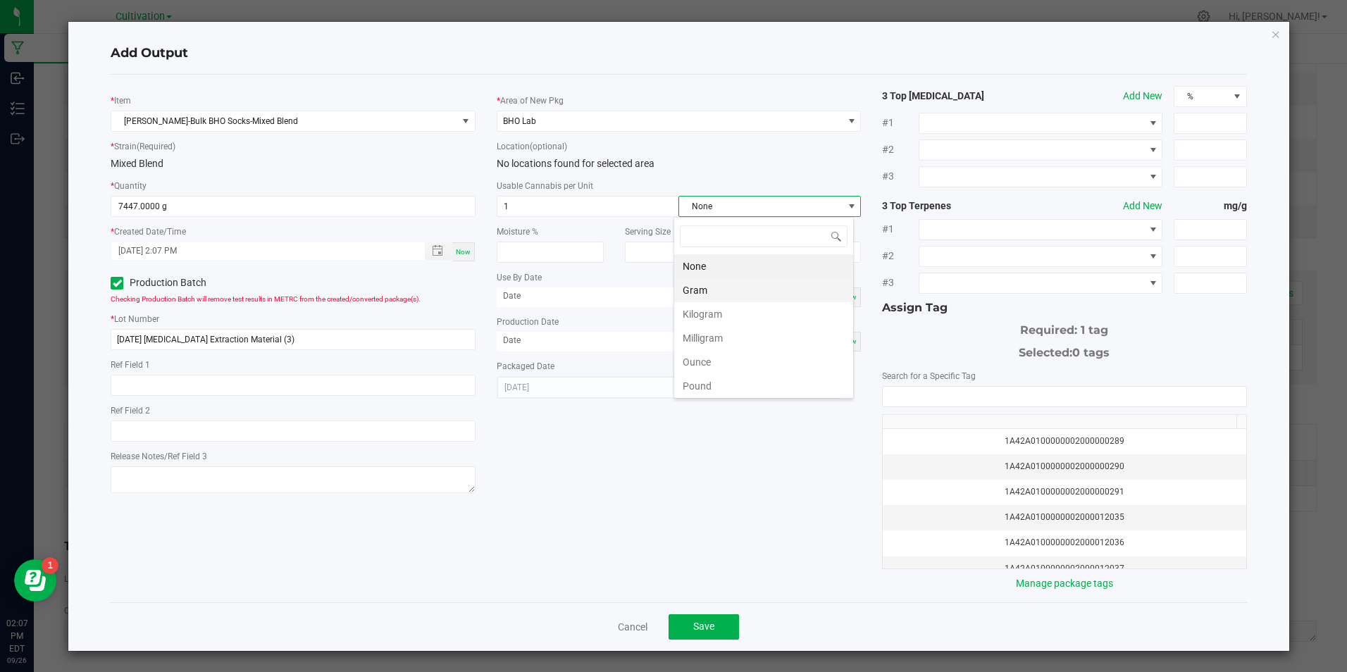
click at [728, 287] on li "Gram" at bounding box center [763, 290] width 179 height 24
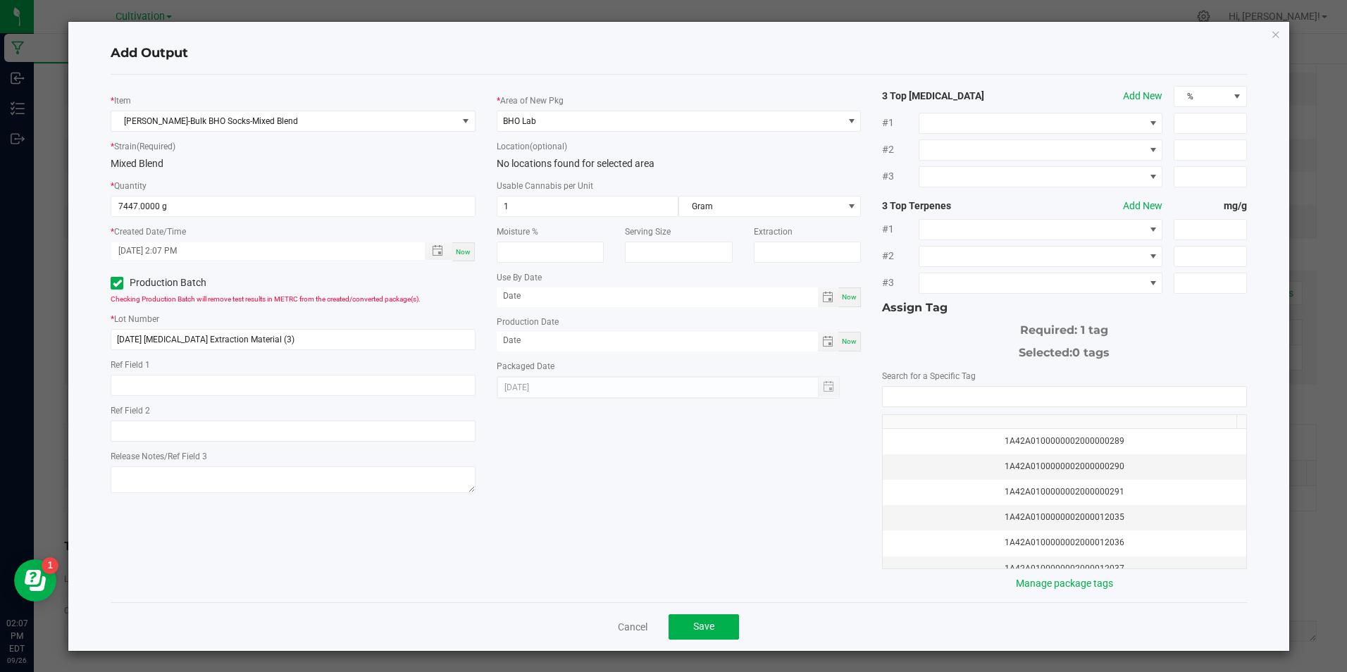
click at [844, 343] on span "Now" at bounding box center [849, 341] width 15 height 8
type input "[DATE]"
click at [883, 392] on input "NO DATA FOUND" at bounding box center [1063, 397] width 363 height 20
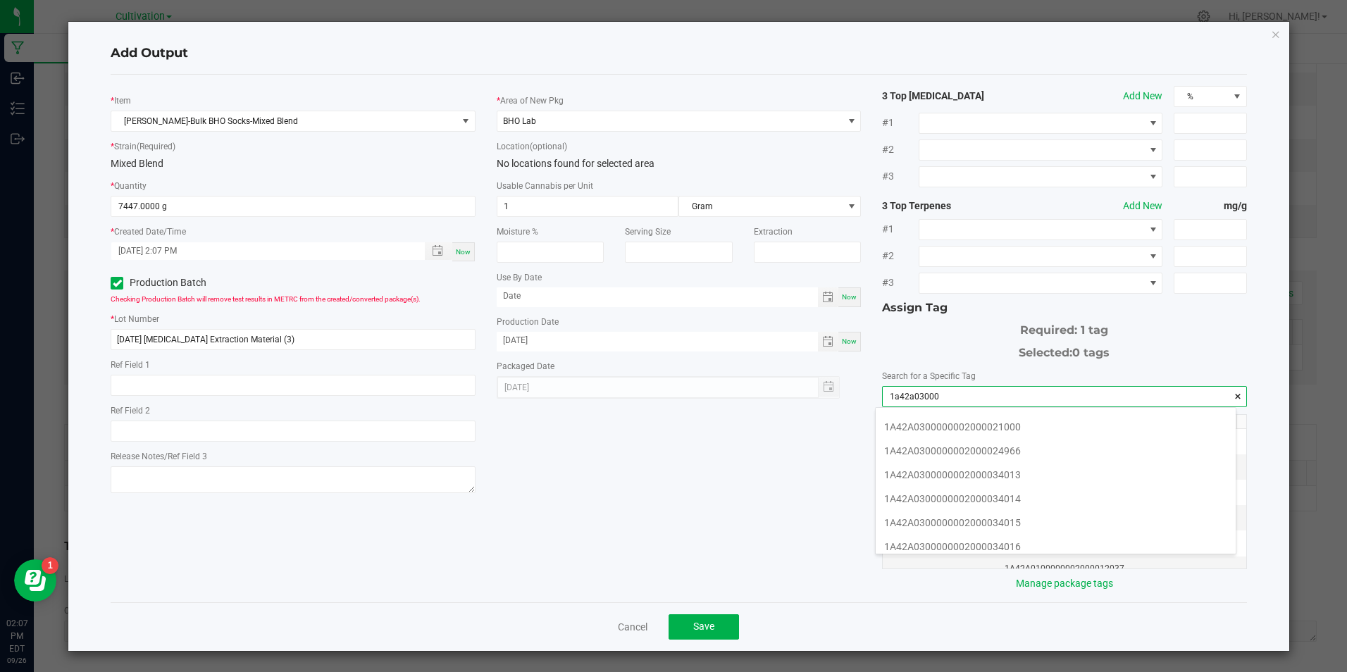
scroll to position [211, 0]
click at [1076, 468] on li "1A42A0300000002000034013" at bounding box center [1055, 474] width 360 height 24
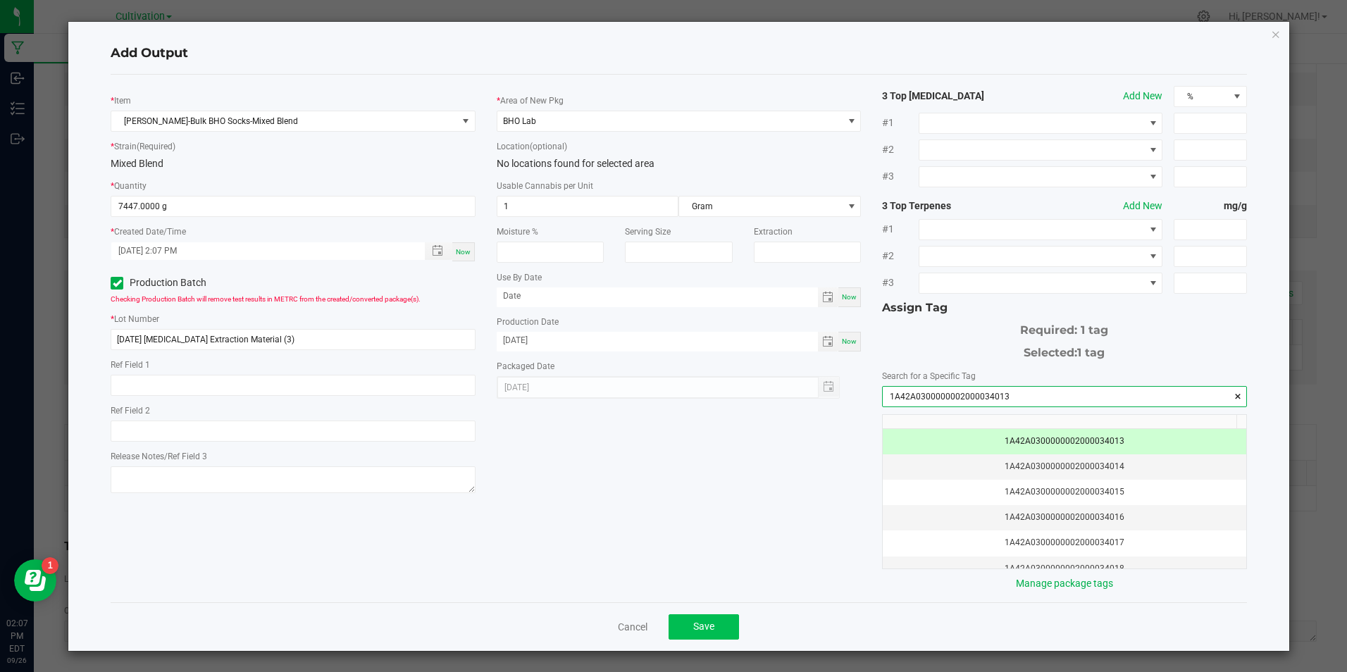
type input "1A42A0300000002000034013"
click at [717, 625] on button "Save" at bounding box center [703, 626] width 70 height 25
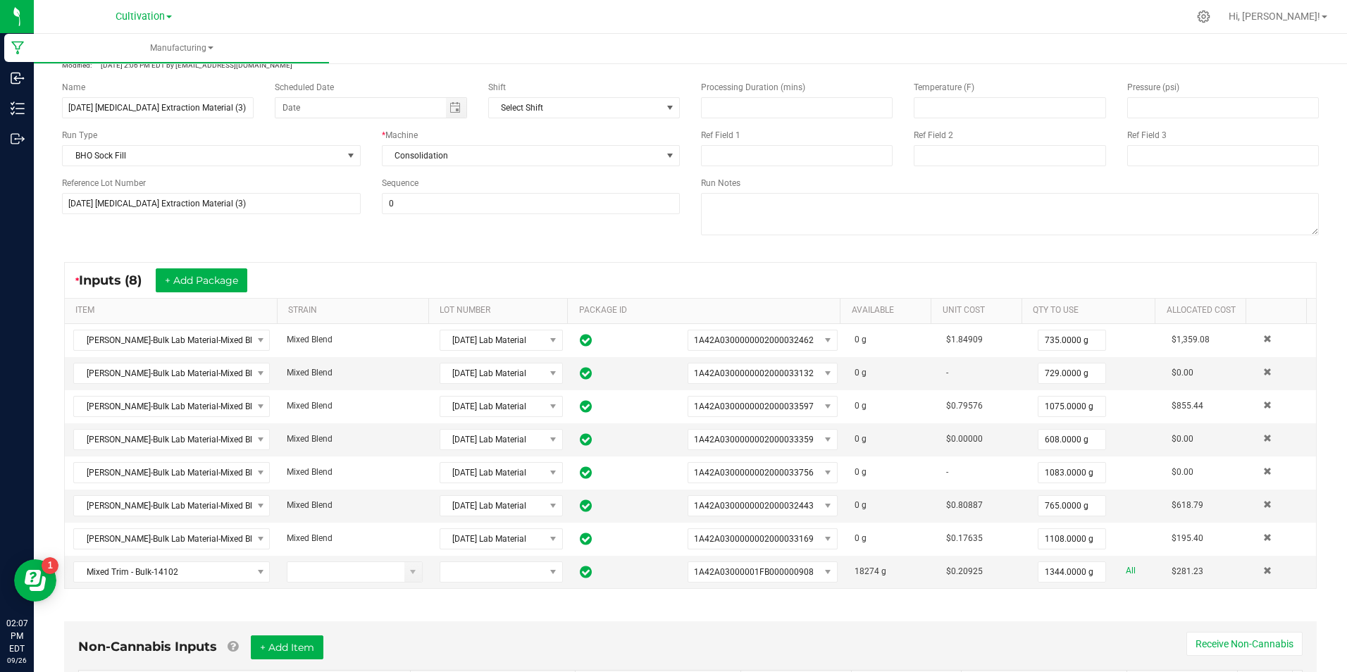
scroll to position [6, 0]
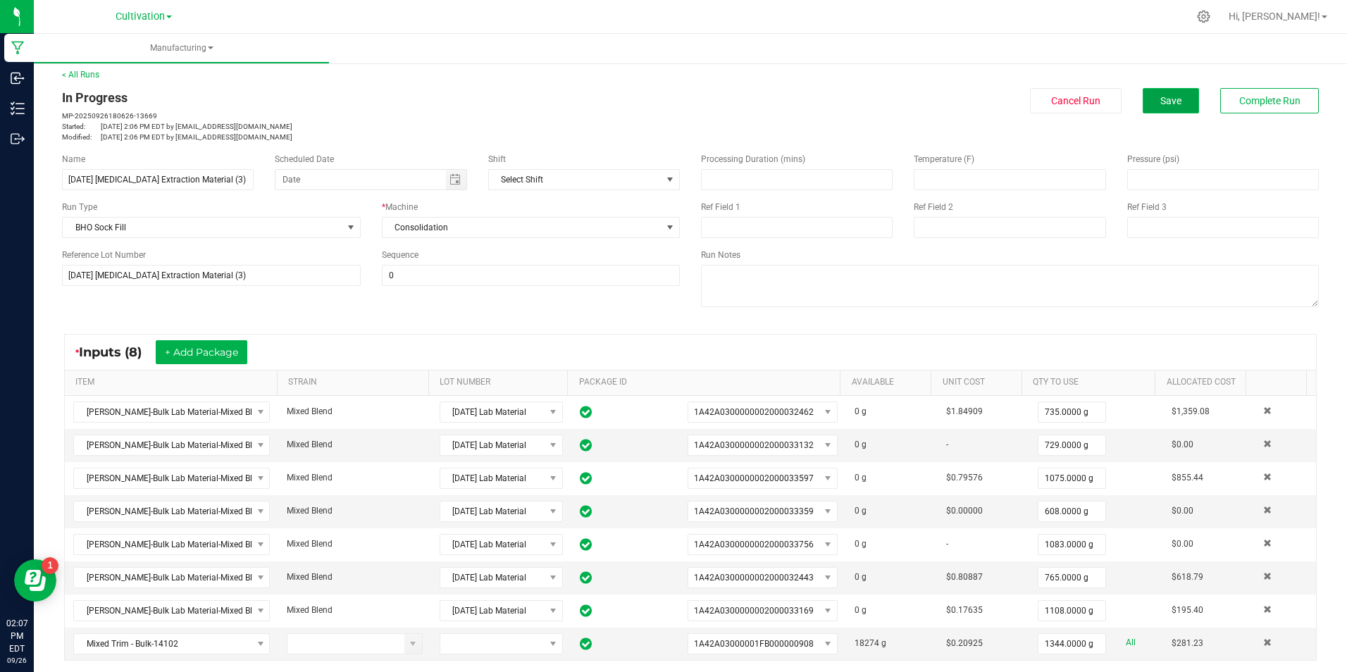
click at [1148, 99] on button "Save" at bounding box center [1170, 100] width 56 height 25
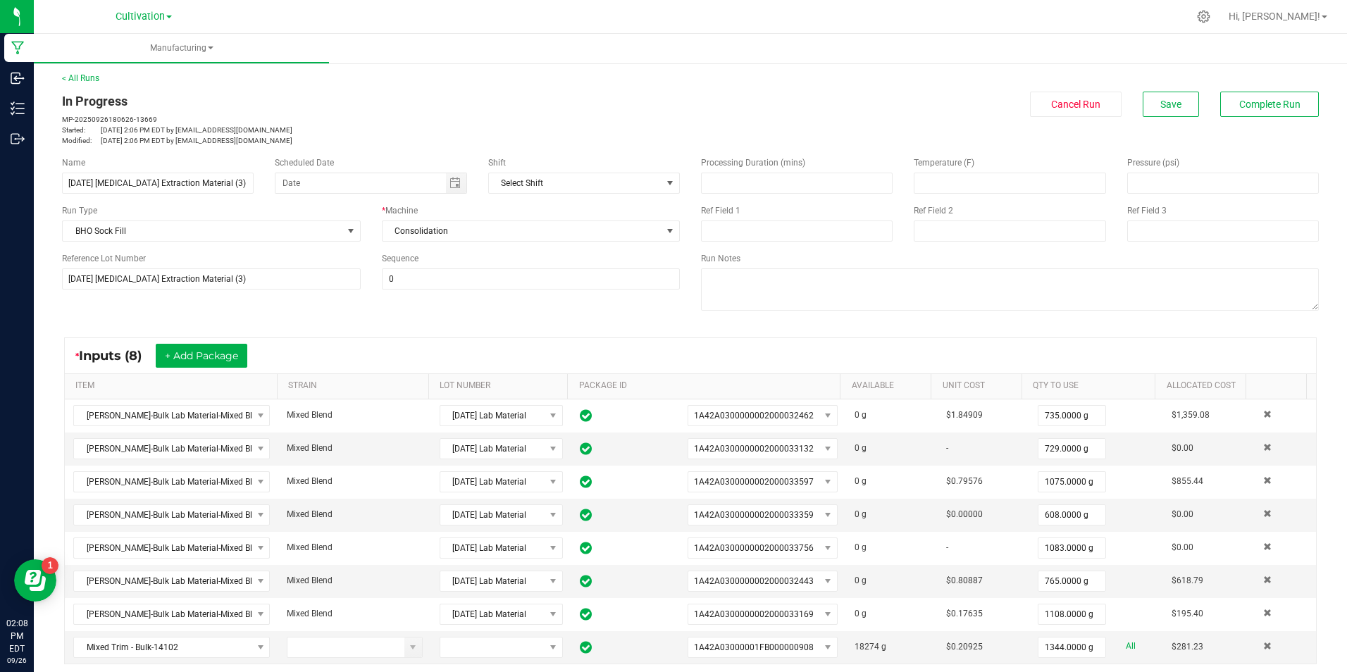
scroll to position [0, 0]
click at [666, 183] on span "NO DATA FOUND" at bounding box center [669, 185] width 11 height 11
click at [664, 184] on span "NO DATA FOUND" at bounding box center [669, 185] width 11 height 11
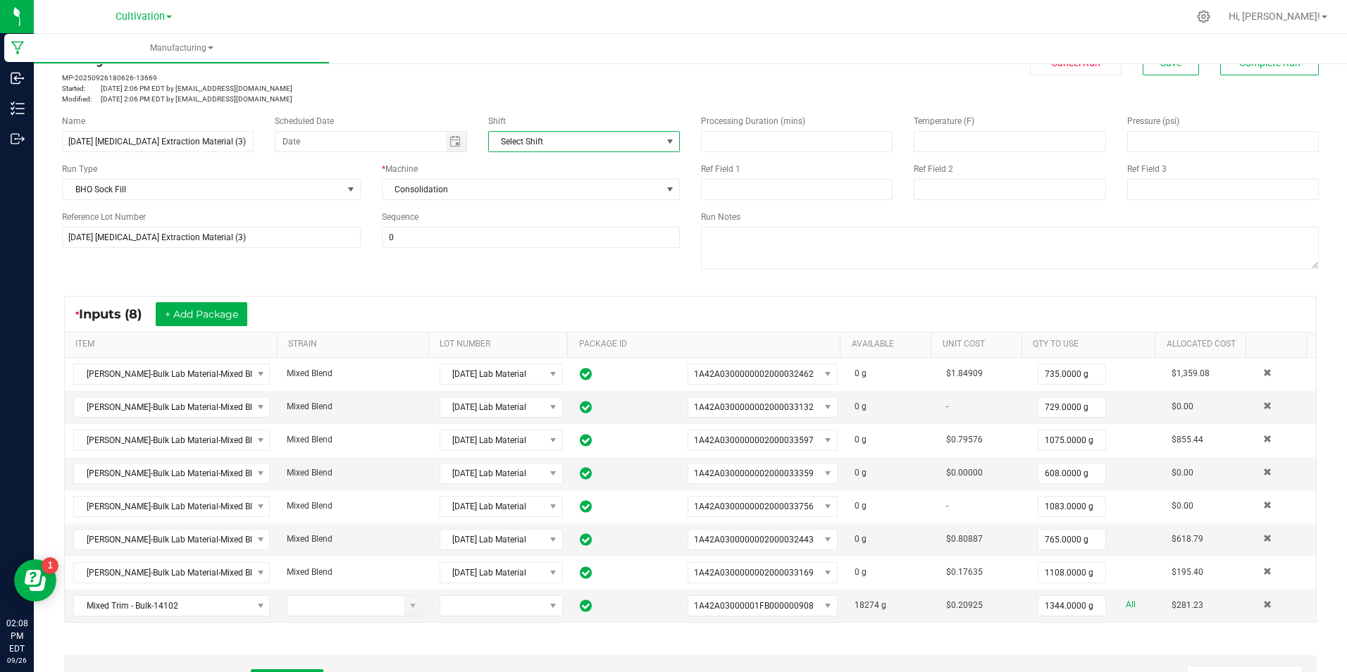
scroll to position [0, 0]
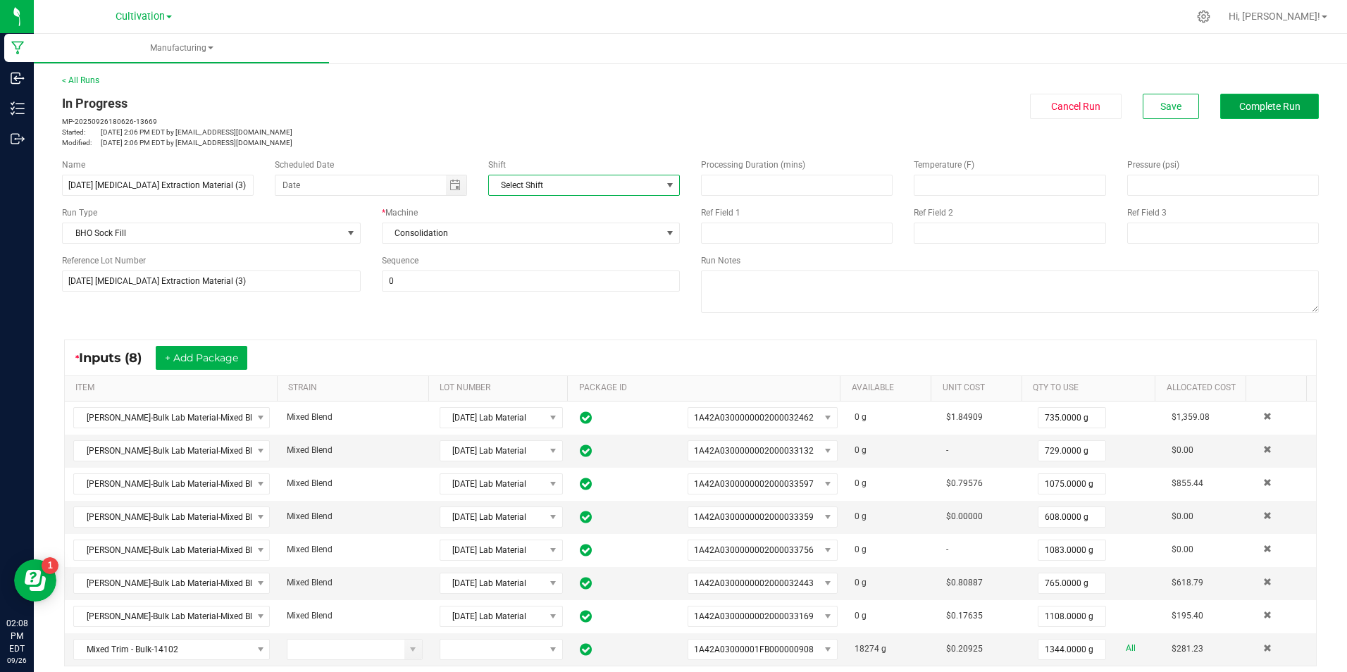
click at [1260, 115] on button "Complete Run" at bounding box center [1269, 106] width 99 height 25
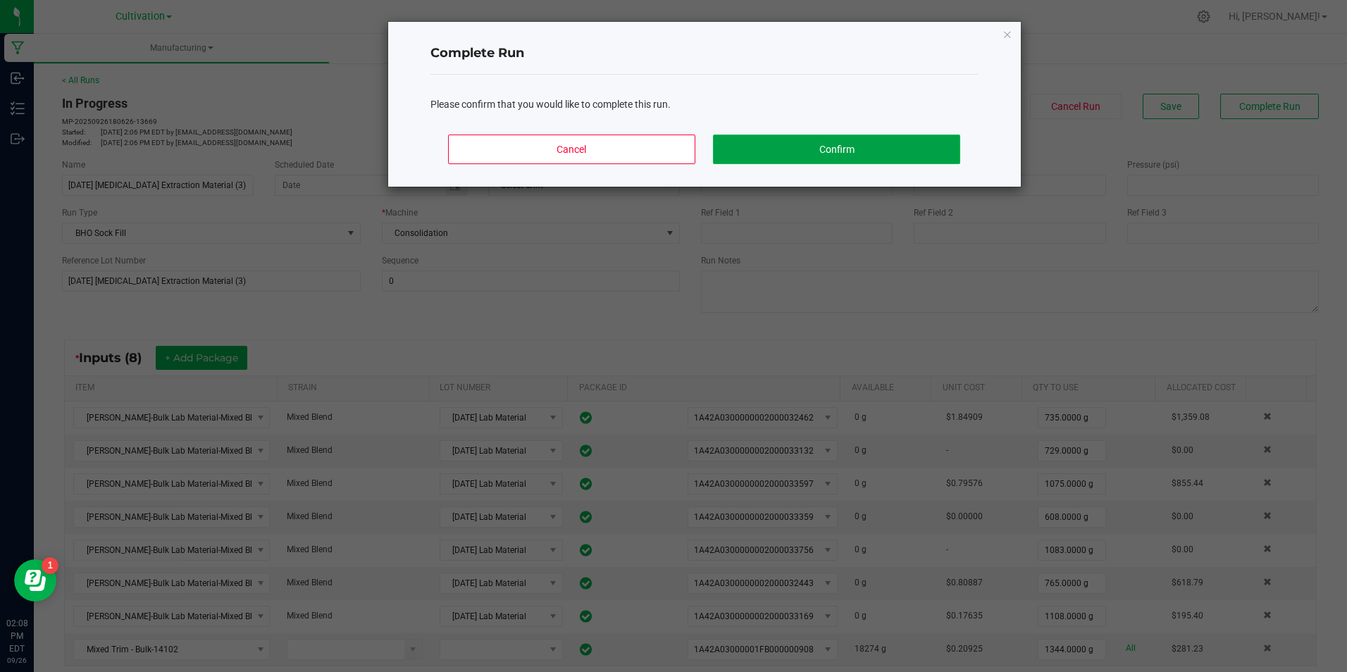
click at [860, 137] on button "Confirm" at bounding box center [836, 150] width 246 height 30
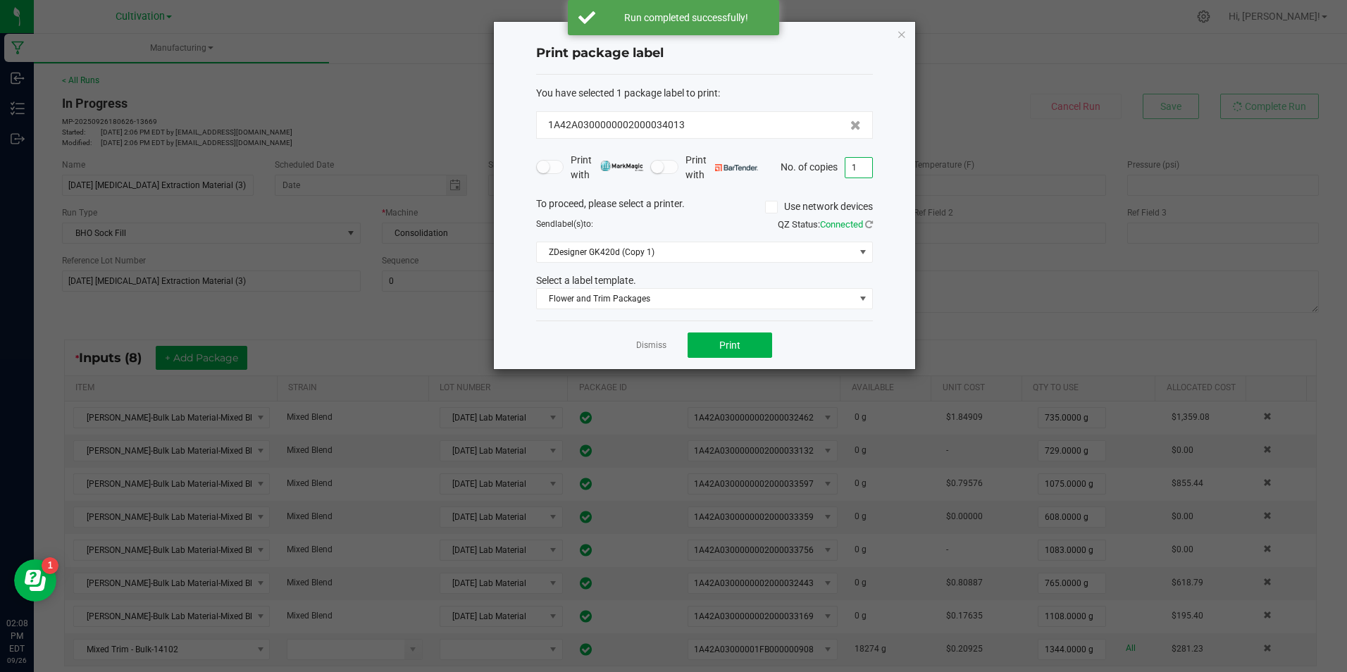
click at [854, 163] on input "1" at bounding box center [858, 168] width 27 height 20
type input "3"
click at [758, 355] on button "Print" at bounding box center [729, 344] width 85 height 25
